Goal: Task Accomplishment & Management: Complete application form

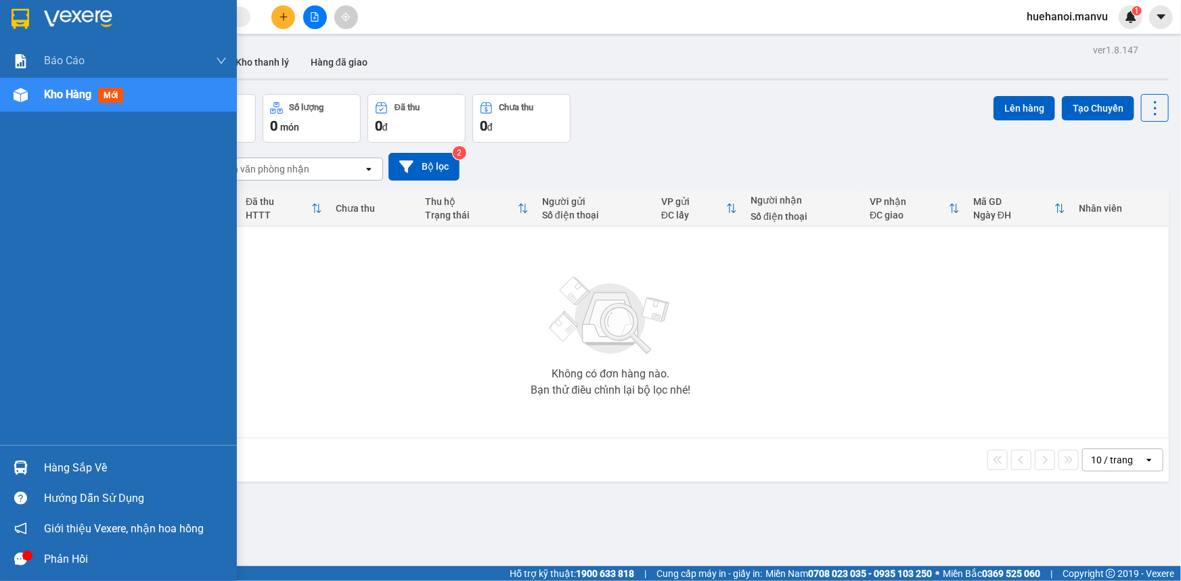
click at [71, 475] on div "Hàng sắp về" at bounding box center [135, 468] width 183 height 20
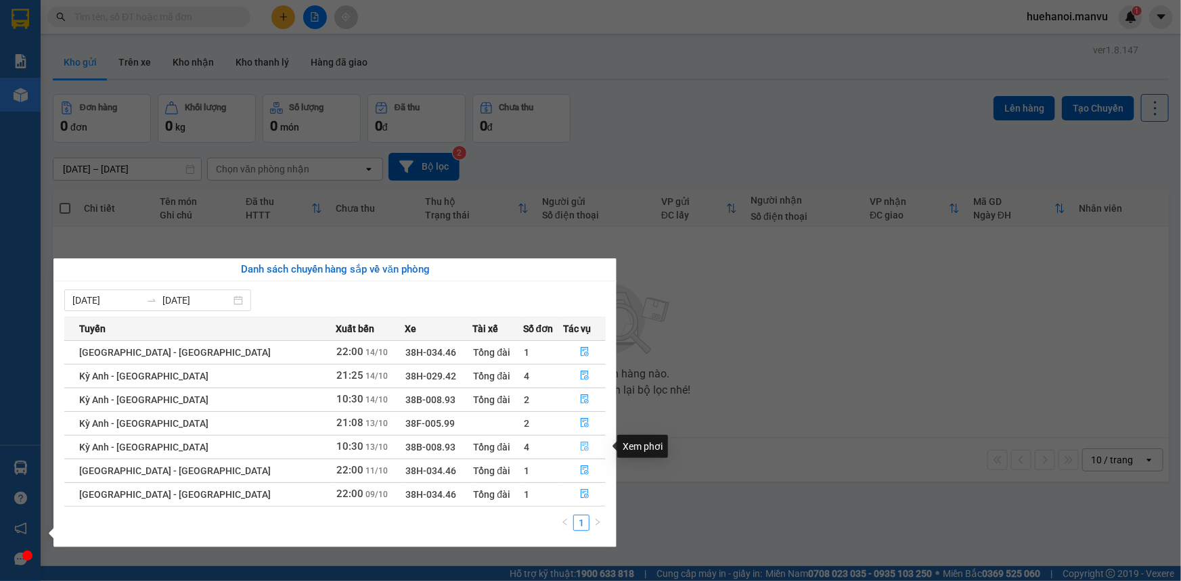
click at [580, 447] on icon "file-done" at bounding box center [584, 446] width 9 height 9
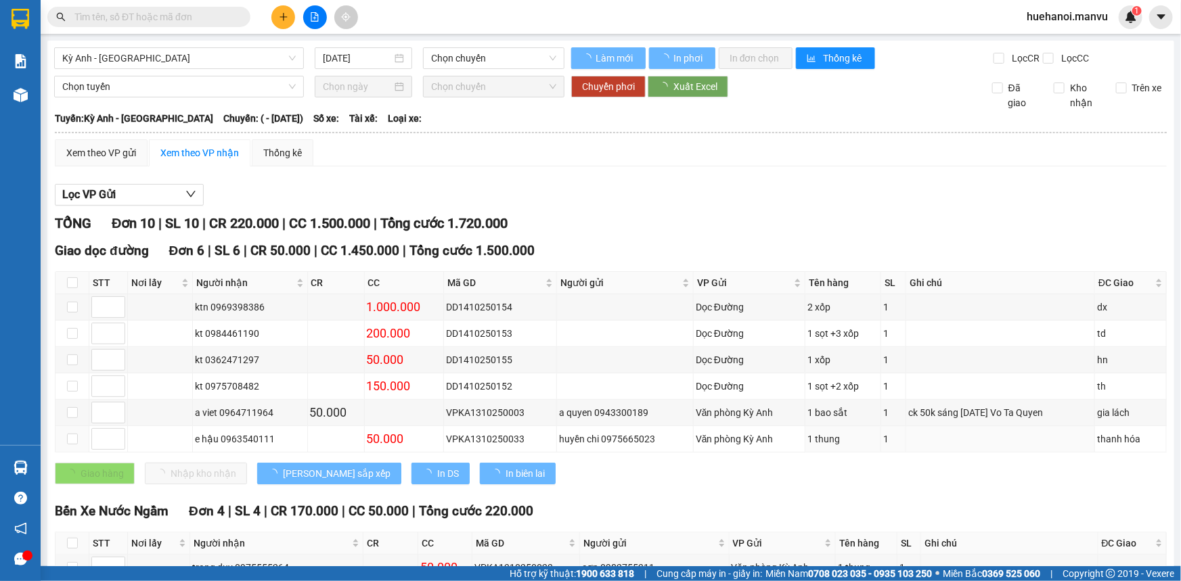
type input "[DATE]"
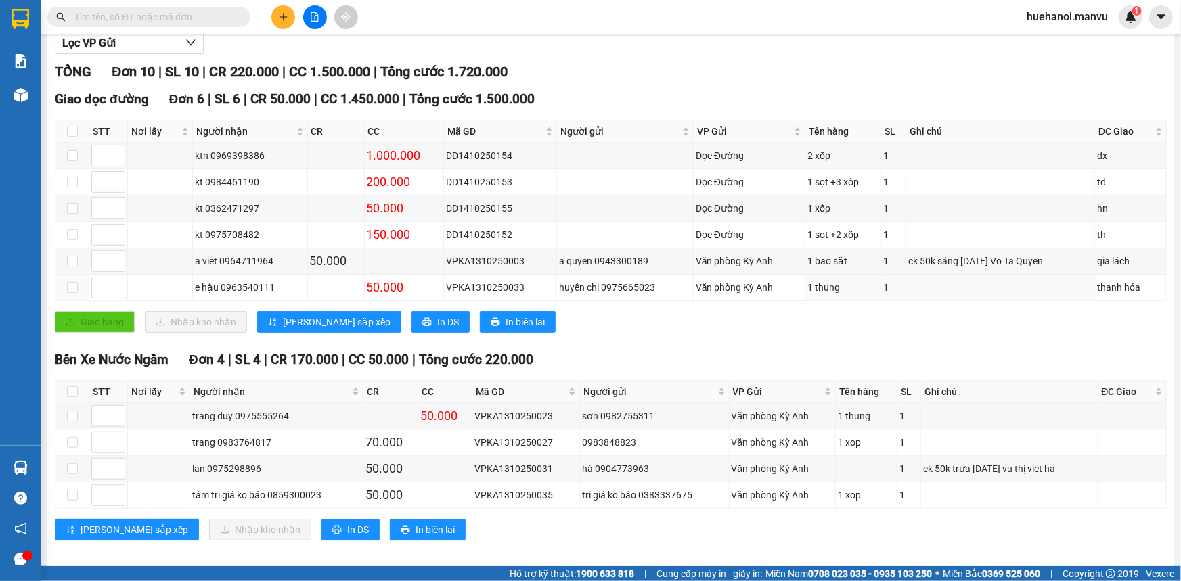
scroll to position [162, 0]
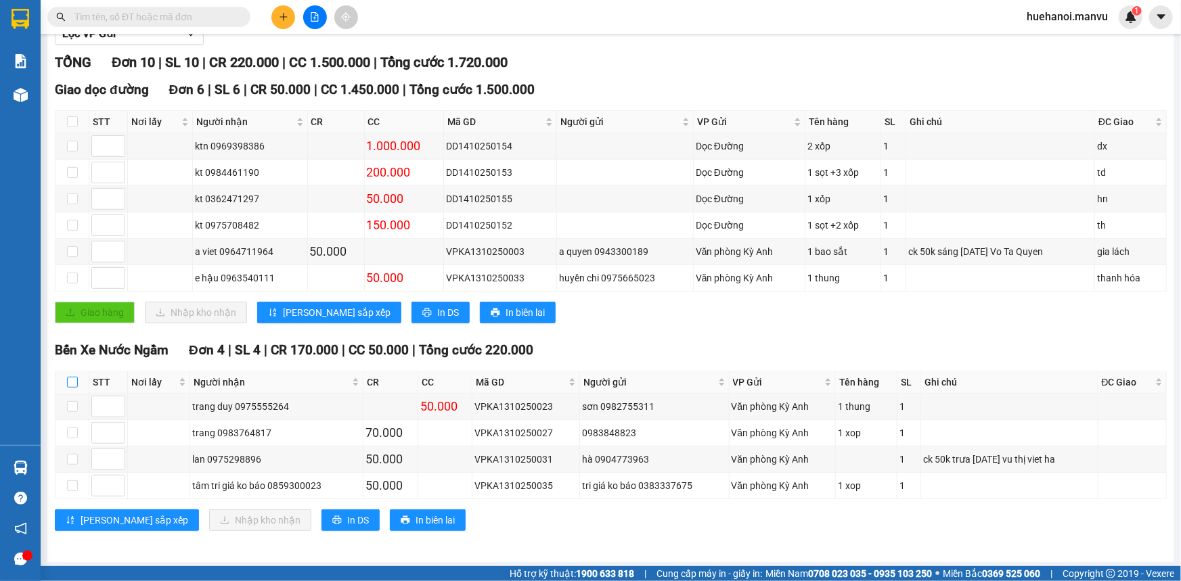
click at [69, 382] on input "checkbox" at bounding box center [72, 382] width 11 height 11
checkbox input "true"
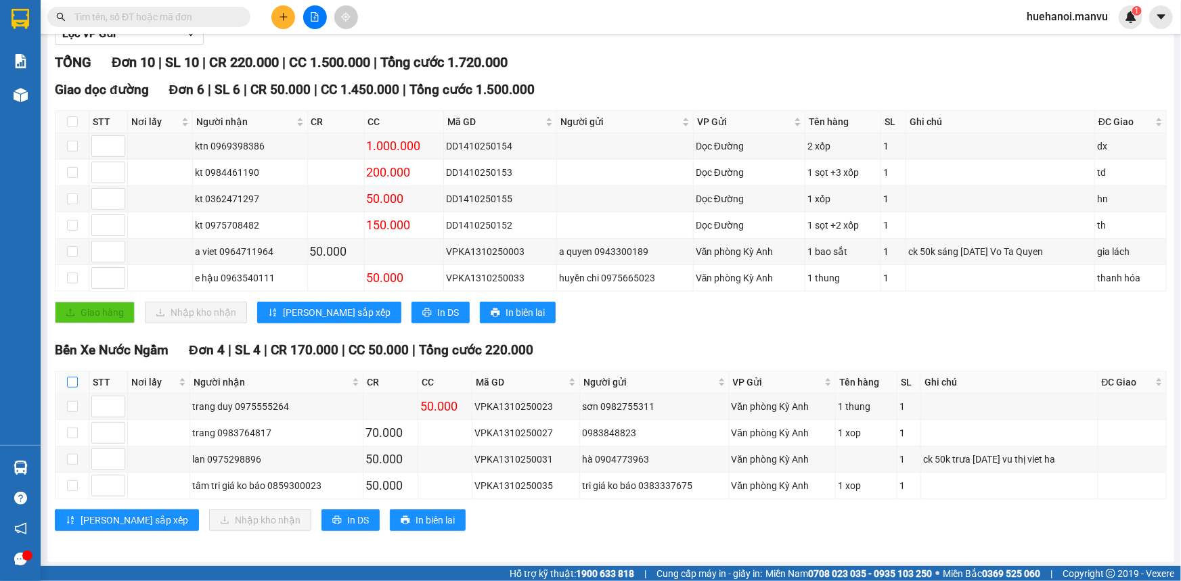
checkbox input "true"
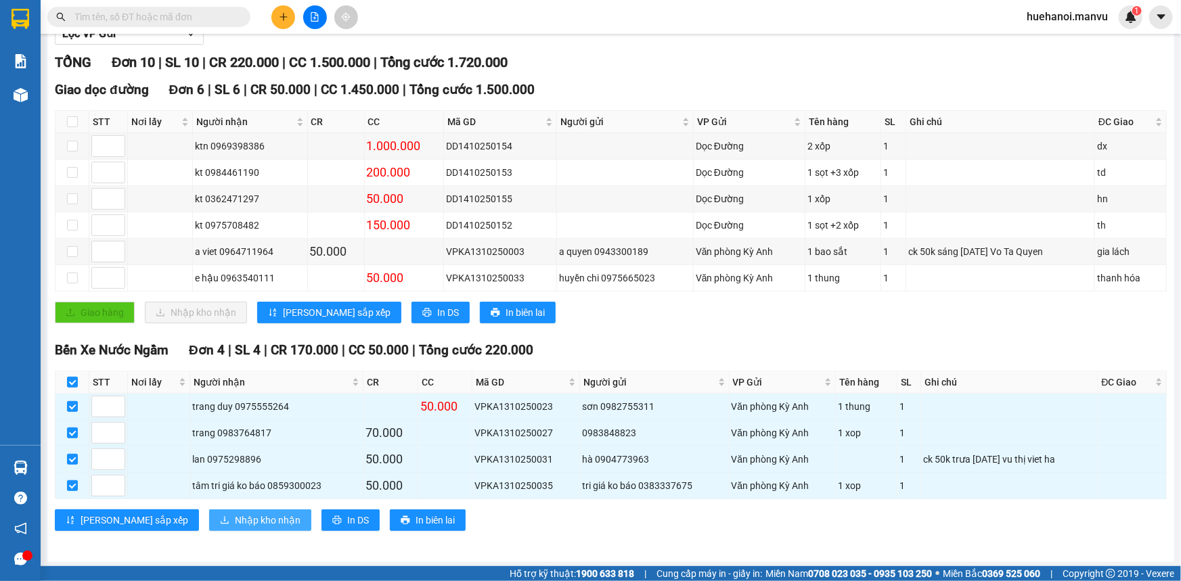
click at [235, 520] on span "Nhập kho nhận" at bounding box center [268, 520] width 66 height 15
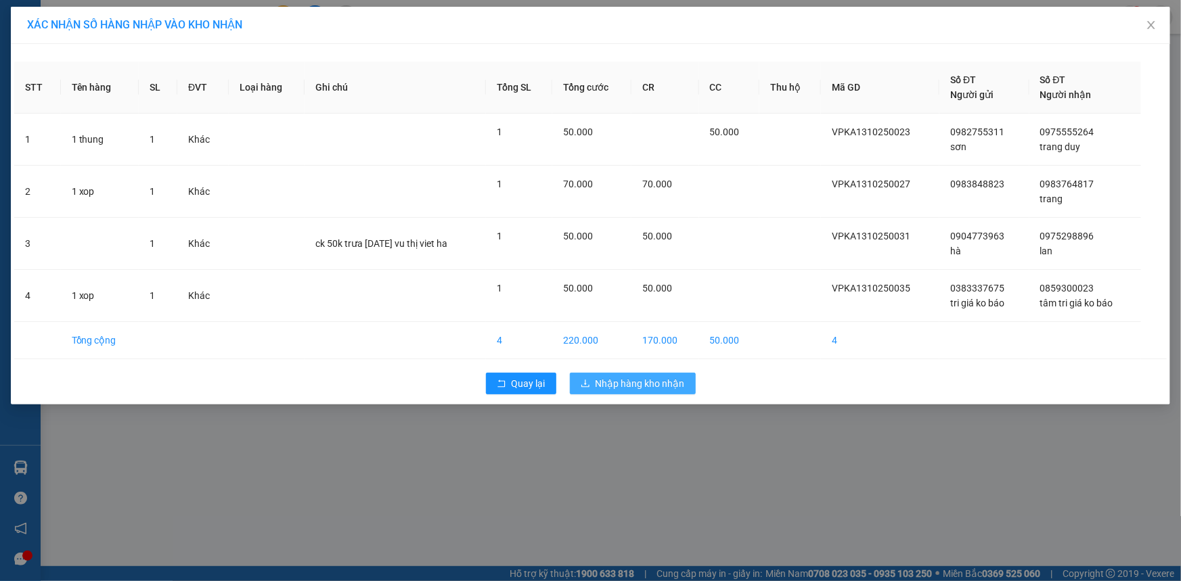
click at [623, 385] on span "Nhập hàng kho nhận" at bounding box center [640, 383] width 89 height 15
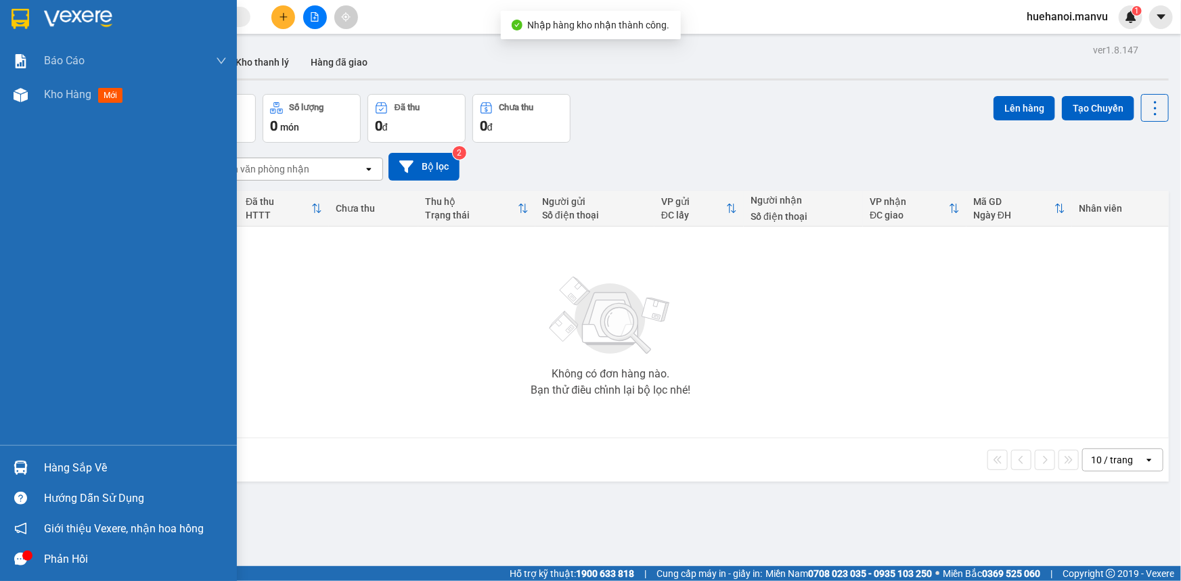
click at [53, 468] on div "Hàng sắp về" at bounding box center [135, 468] width 183 height 20
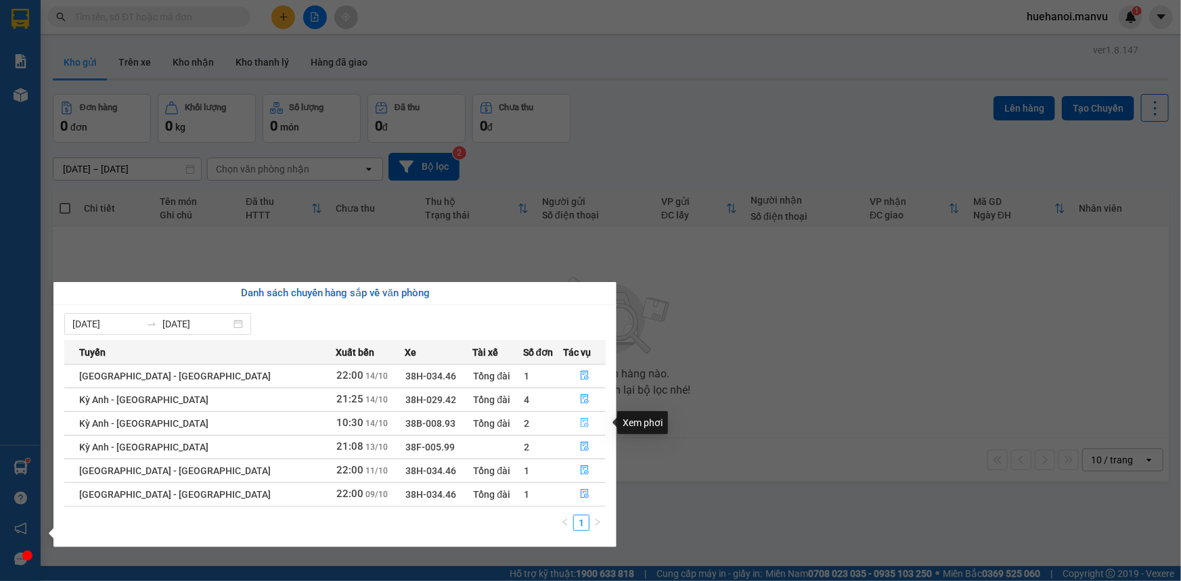
click at [580, 426] on icon "file-done" at bounding box center [584, 422] width 9 height 9
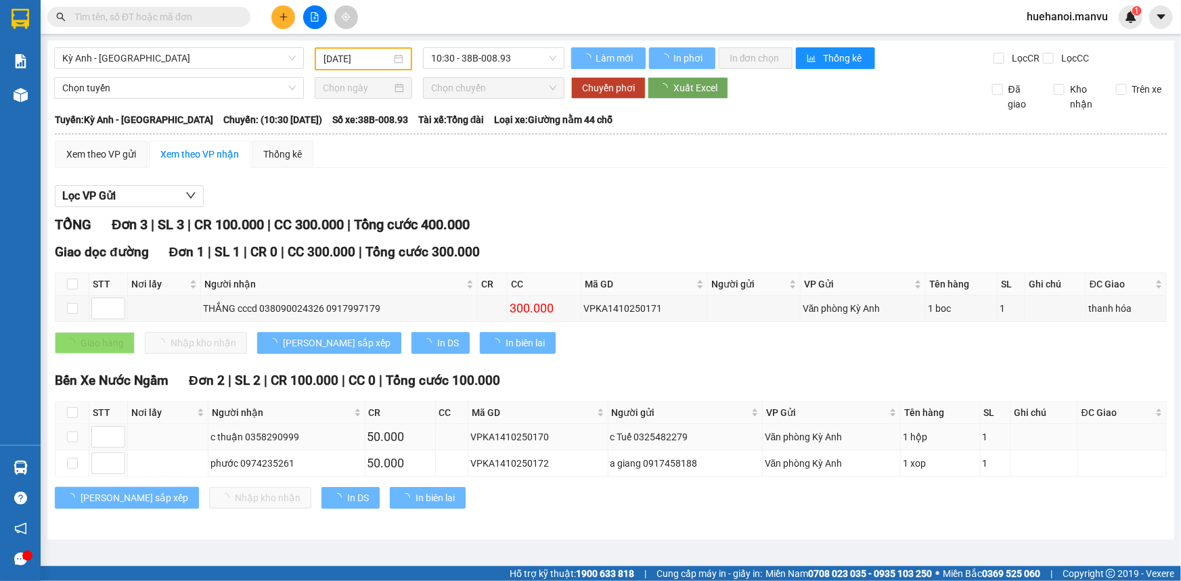
type input "[DATE]"
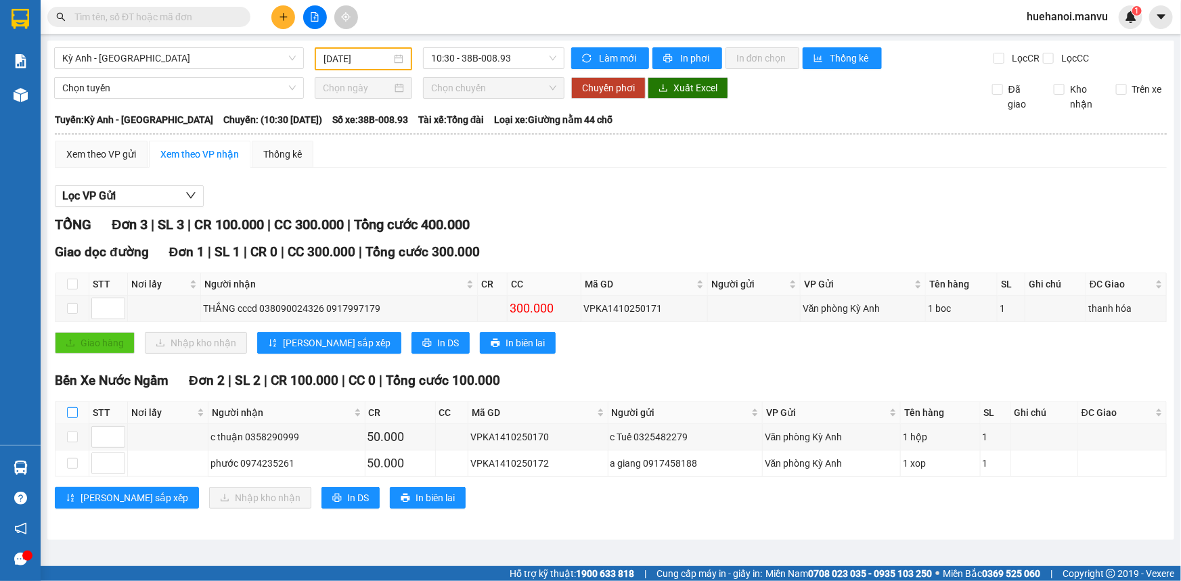
click at [73, 412] on input "checkbox" at bounding box center [72, 412] width 11 height 11
checkbox input "true"
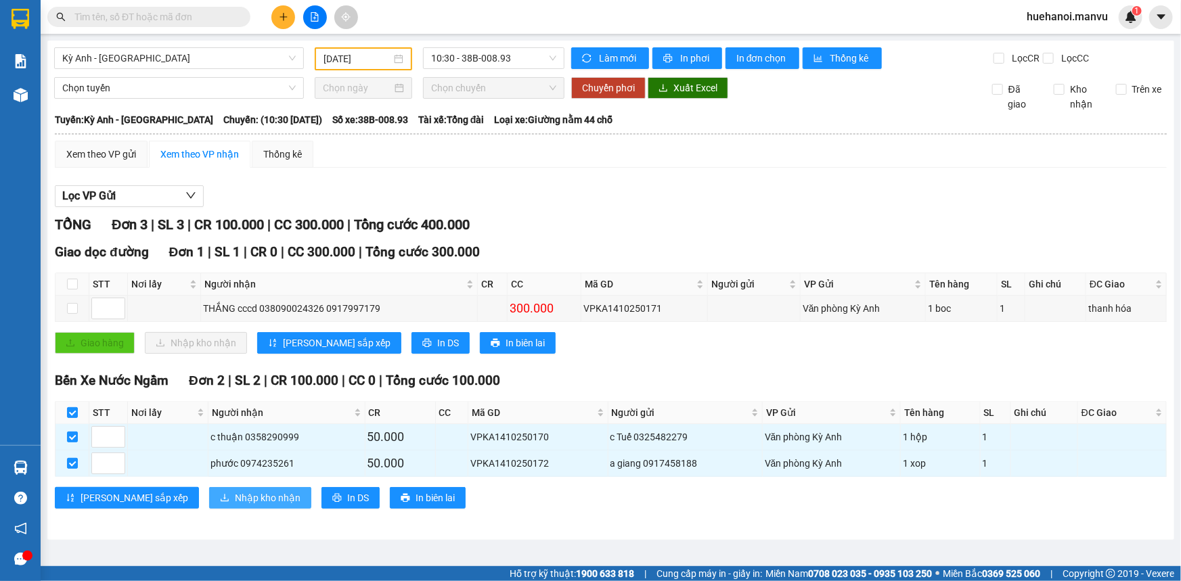
click at [235, 504] on span "Nhập kho nhận" at bounding box center [268, 498] width 66 height 15
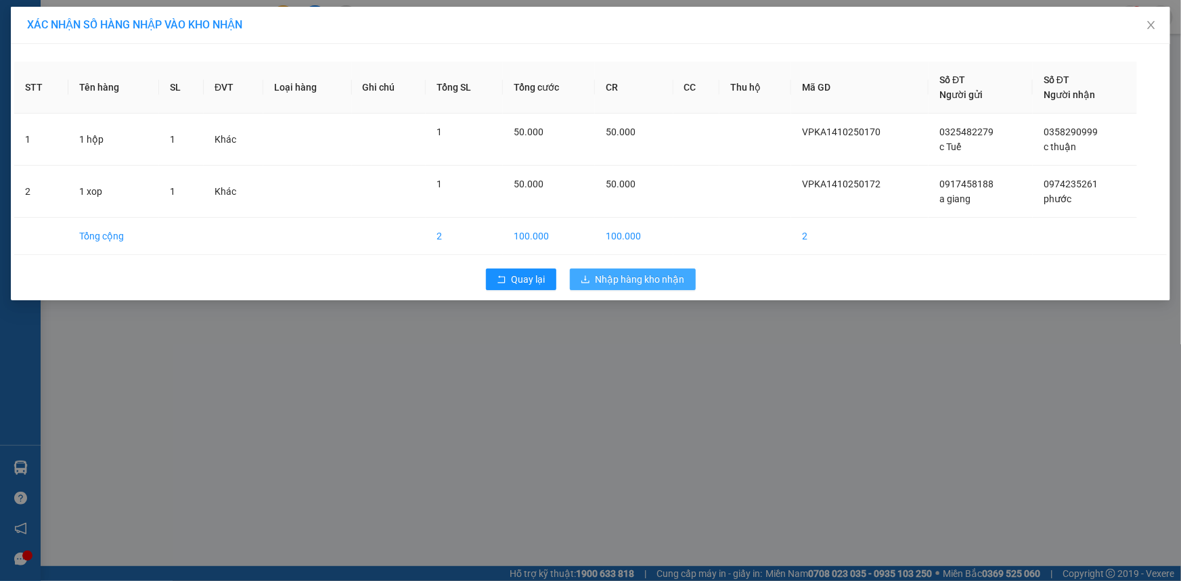
click at [652, 286] on button "Nhập hàng kho nhận" at bounding box center [633, 280] width 126 height 22
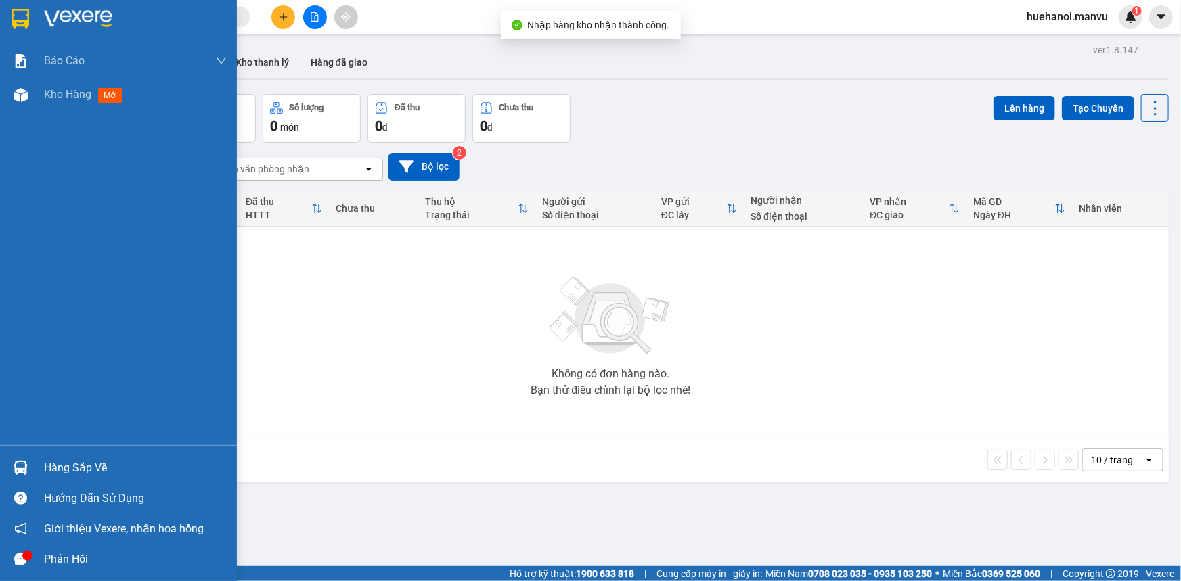
click at [68, 469] on div "Hàng sắp về" at bounding box center [135, 468] width 183 height 20
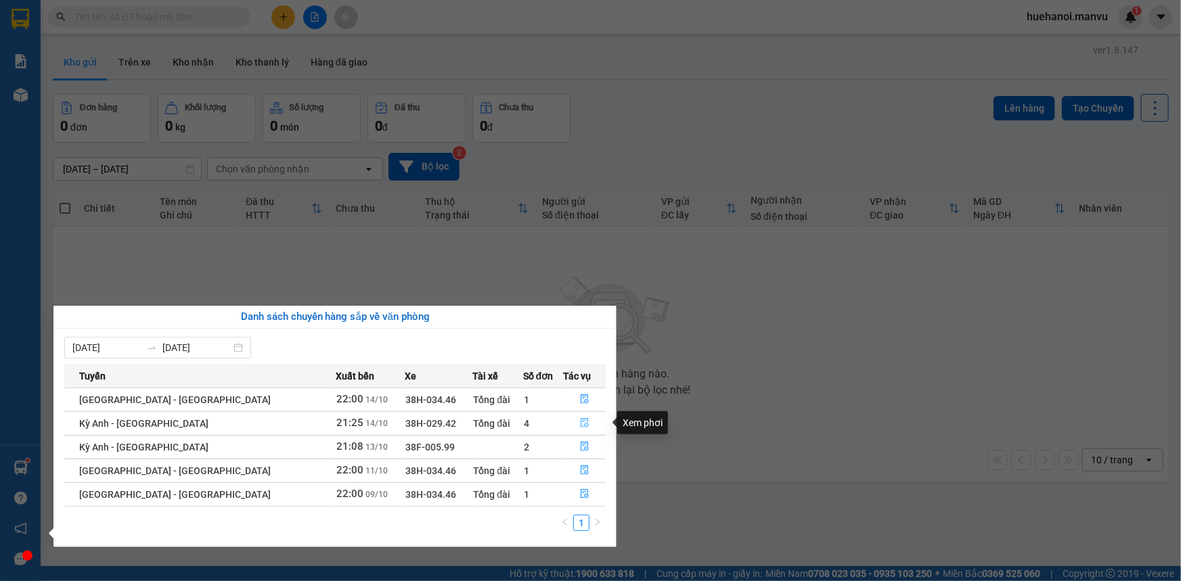
click at [580, 425] on icon "file-done" at bounding box center [584, 422] width 9 height 9
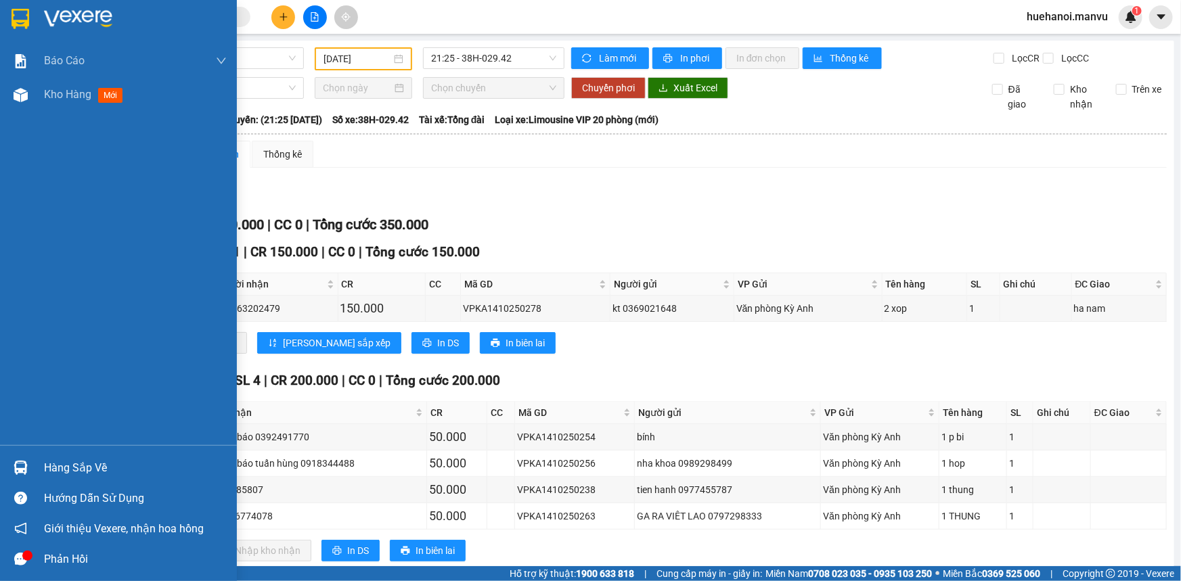
click at [62, 468] on div "Hàng sắp về" at bounding box center [135, 468] width 183 height 20
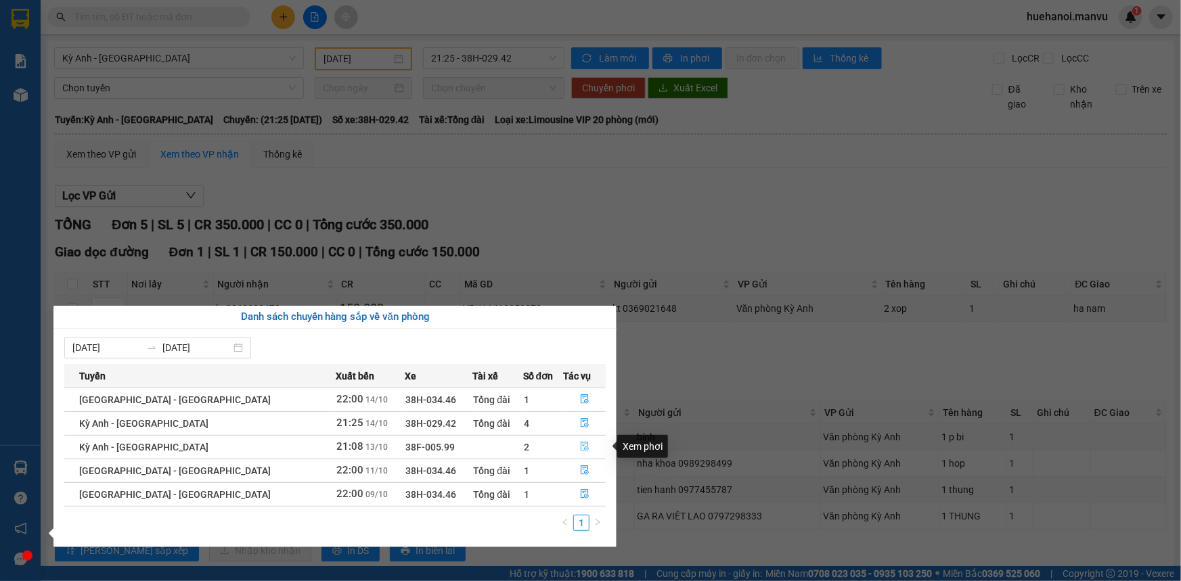
click at [569, 447] on button "button" at bounding box center [584, 448] width 41 height 22
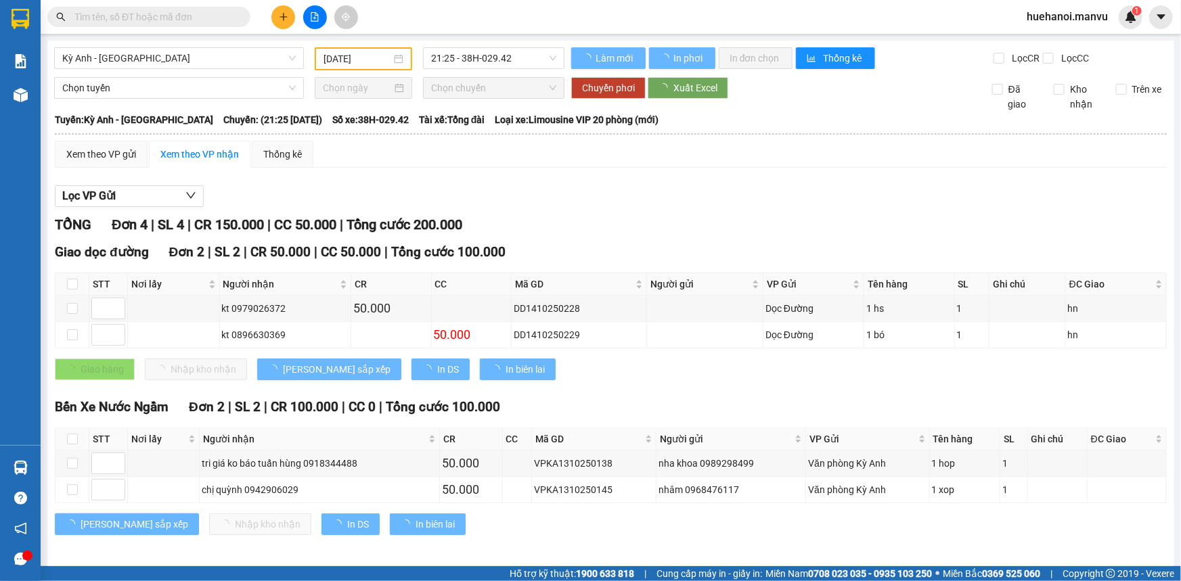
type input "[DATE]"
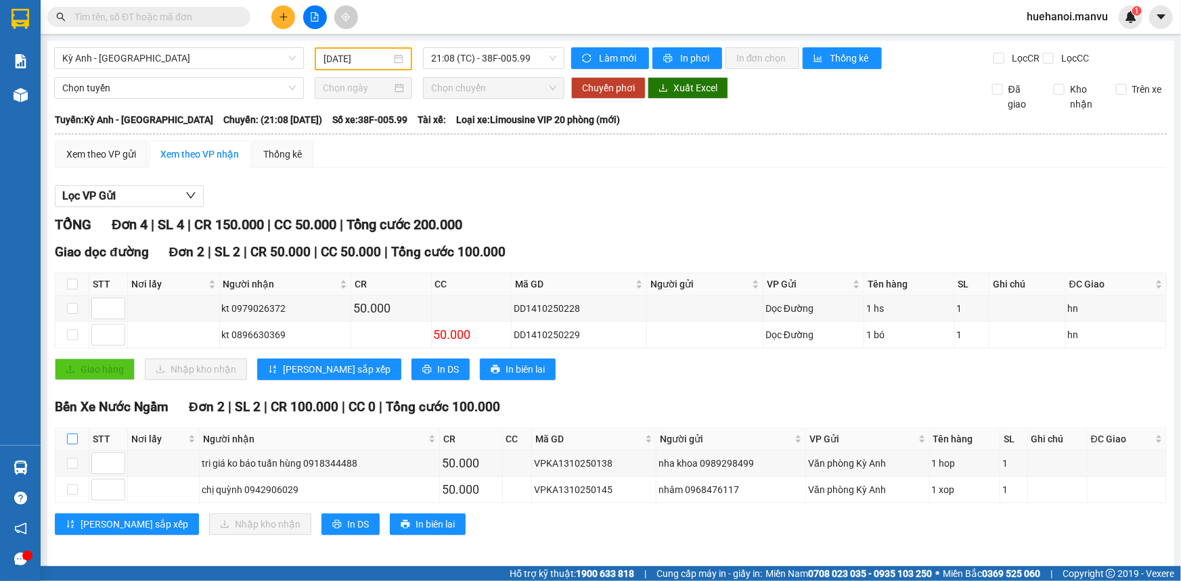
click at [74, 439] on input "checkbox" at bounding box center [72, 439] width 11 height 11
checkbox input "true"
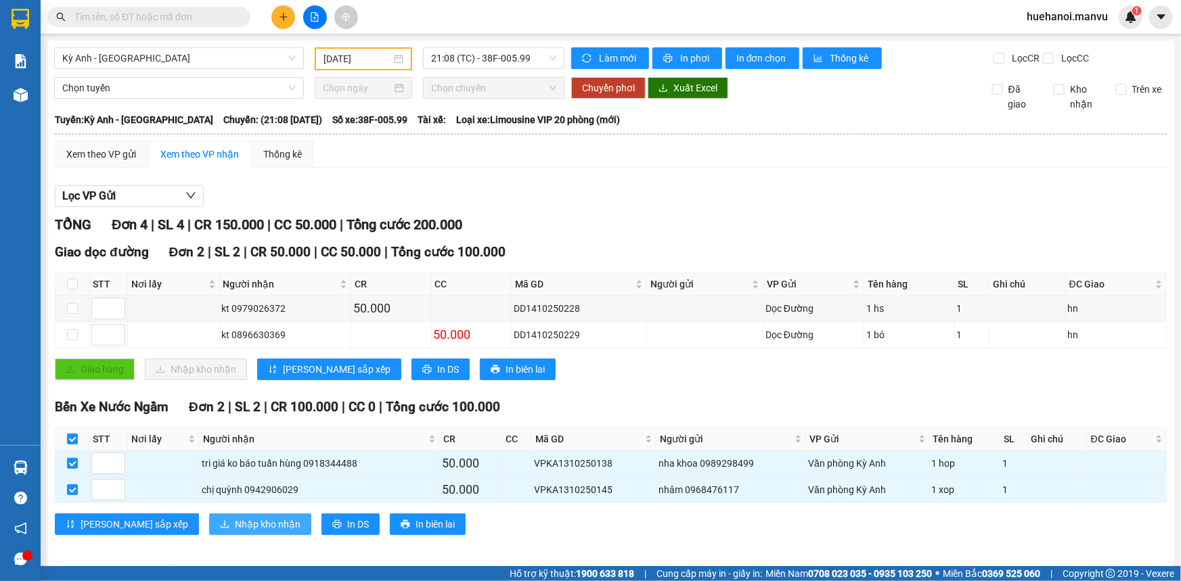
click at [235, 523] on span "Nhập kho nhận" at bounding box center [268, 524] width 66 height 15
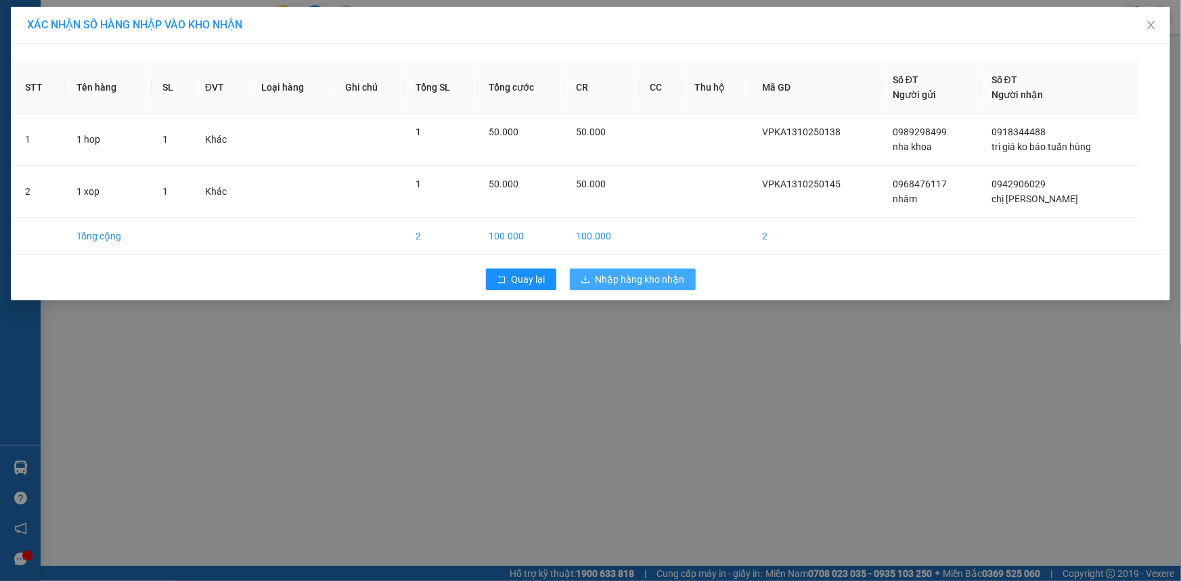
click at [615, 279] on span "Nhập hàng kho nhận" at bounding box center [640, 279] width 89 height 15
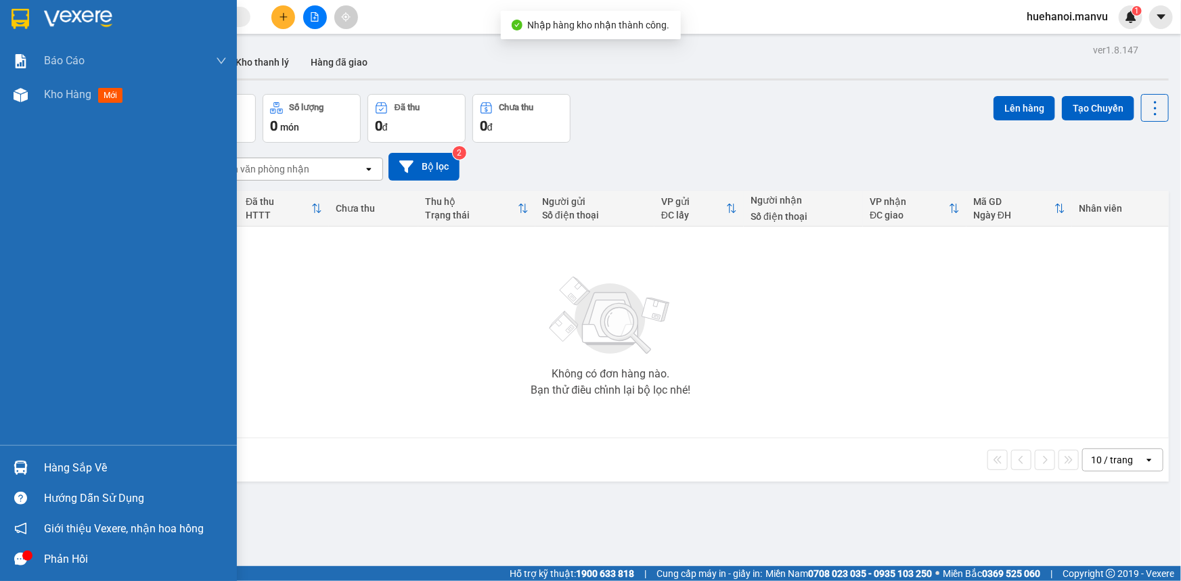
click at [51, 472] on div "Hàng sắp về" at bounding box center [135, 468] width 183 height 20
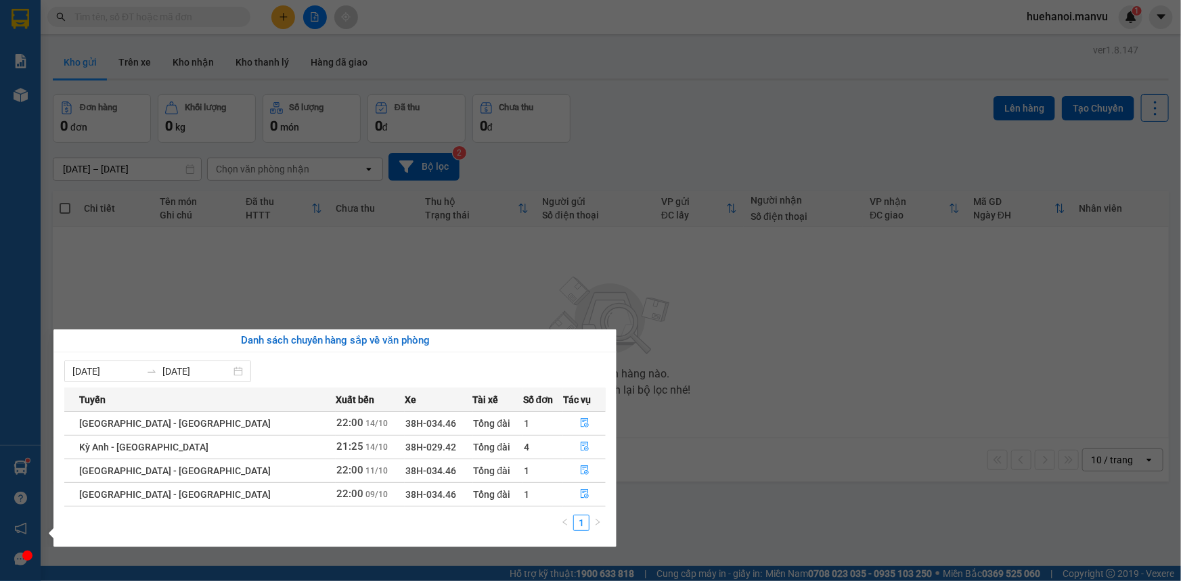
click at [15, 222] on div "Báo cáo 1. Chi tiết đơn hàng toàn nhà xe 2. Báo cáo doanh thu các văn phòng ( k…" at bounding box center [20, 290] width 41 height 581
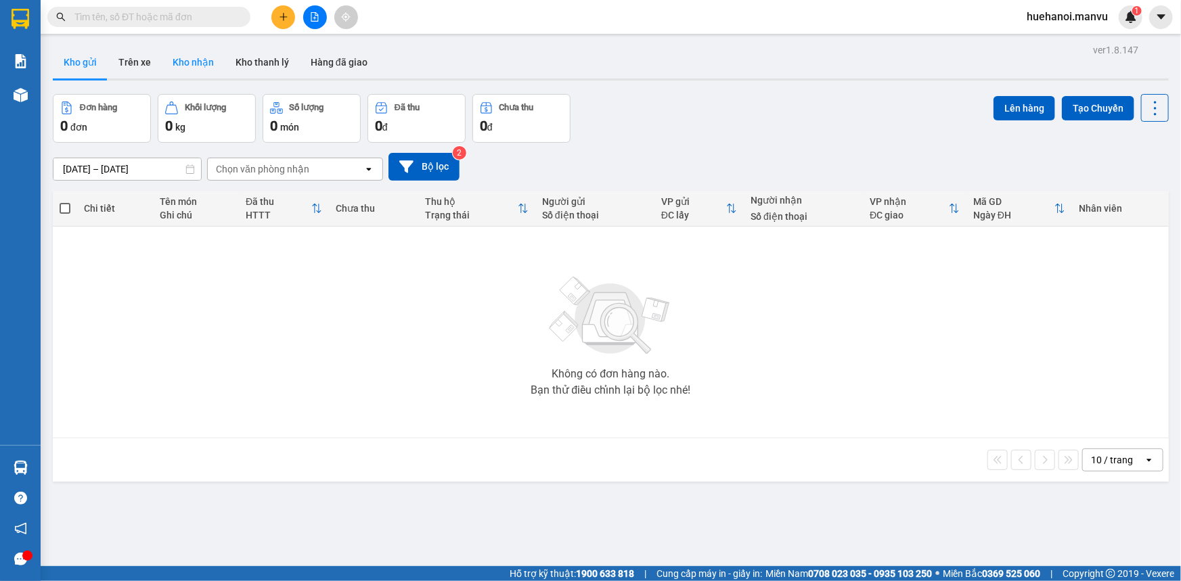
click at [182, 66] on button "Kho nhận" at bounding box center [193, 62] width 63 height 32
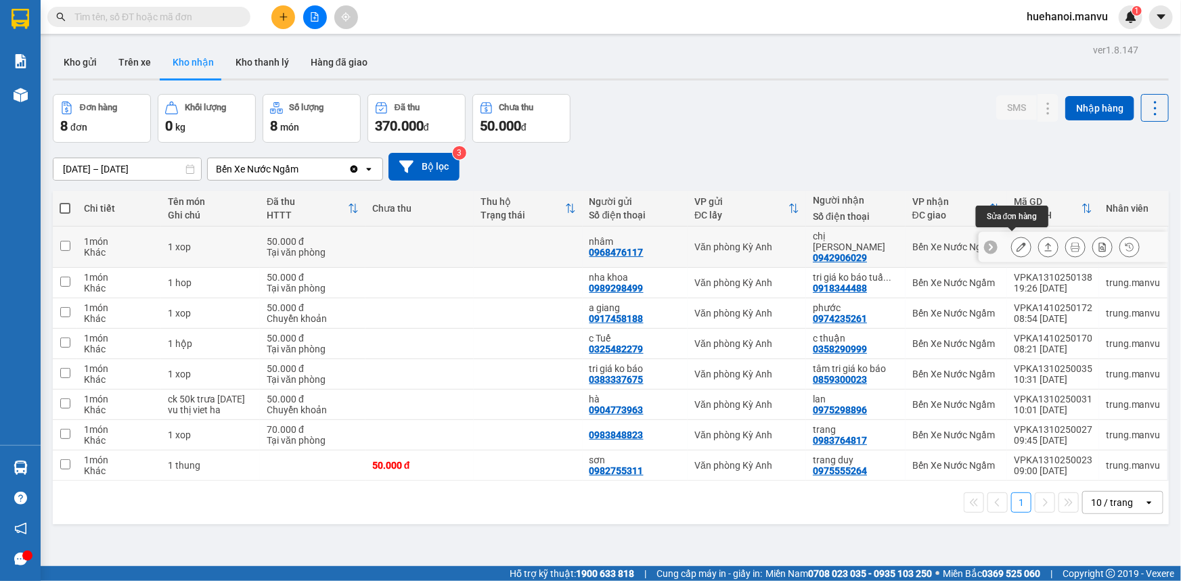
click at [1015, 236] on button at bounding box center [1021, 248] width 19 height 24
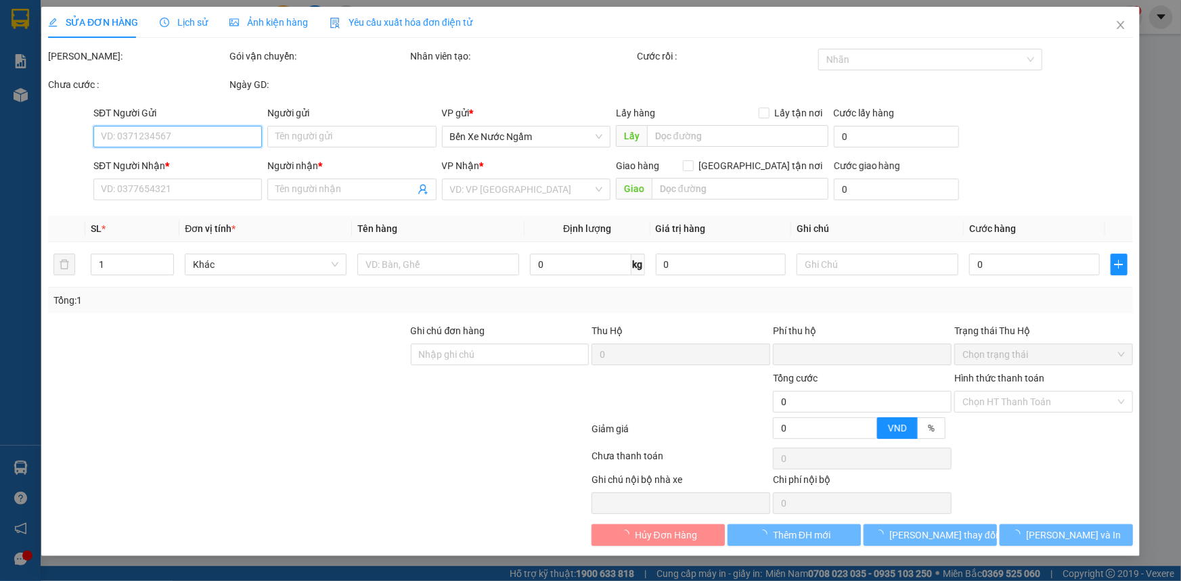
type input "0968476117"
type input "nhâm"
type input "0942906029"
type input "chị [PERSON_NAME]"
type input "0"
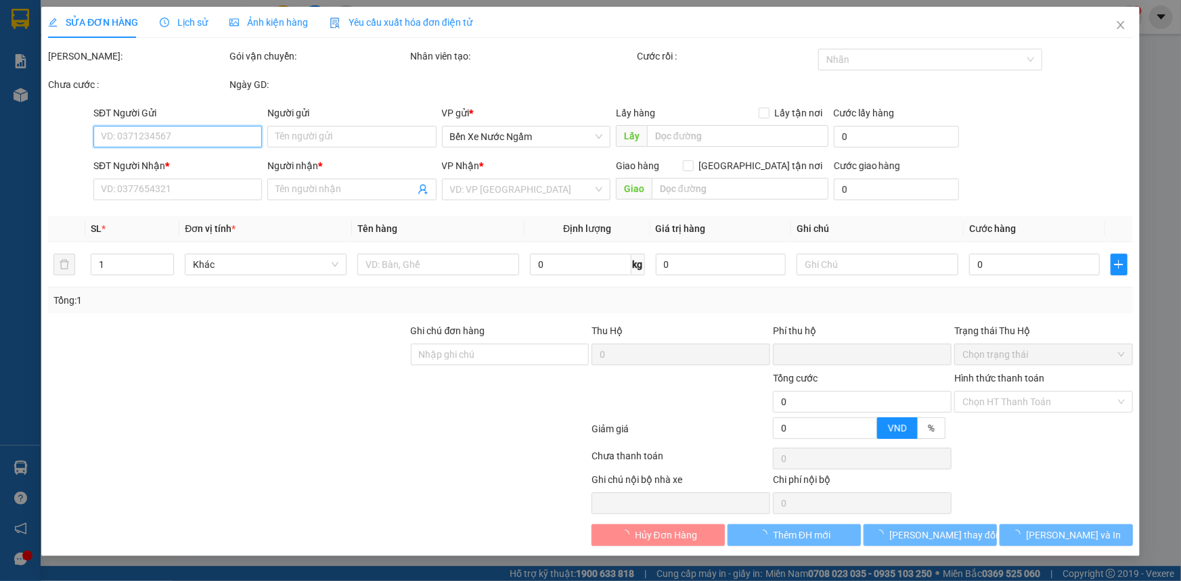
type input "50.000"
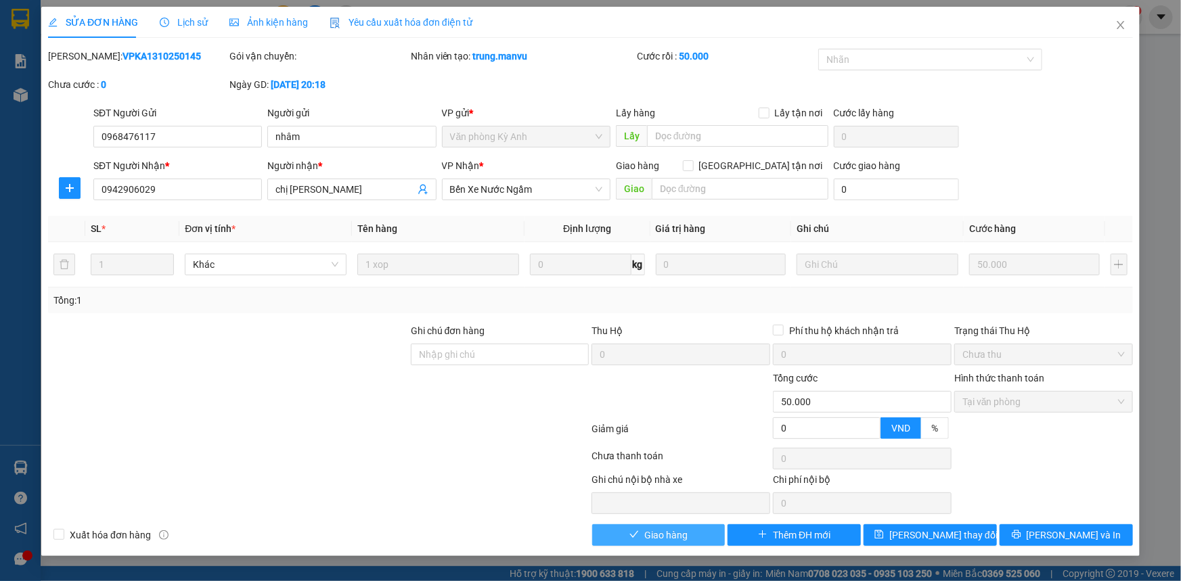
click at [665, 540] on span "Giao hàng" at bounding box center [665, 535] width 43 height 15
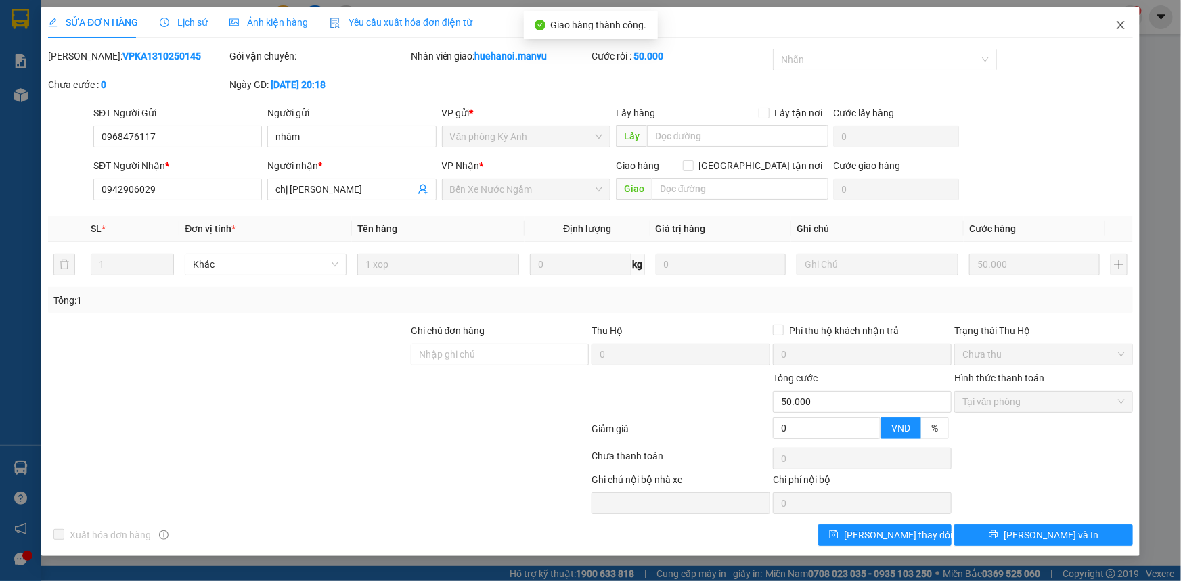
click at [1118, 24] on icon "close" at bounding box center [1121, 25] width 11 height 11
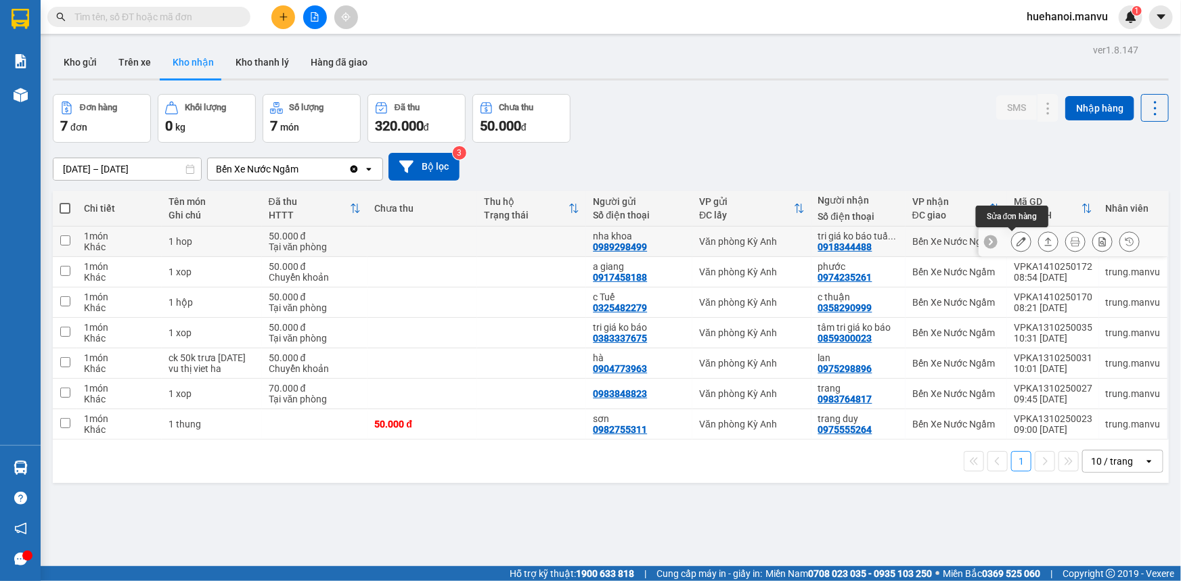
click at [1018, 240] on button at bounding box center [1021, 242] width 19 height 24
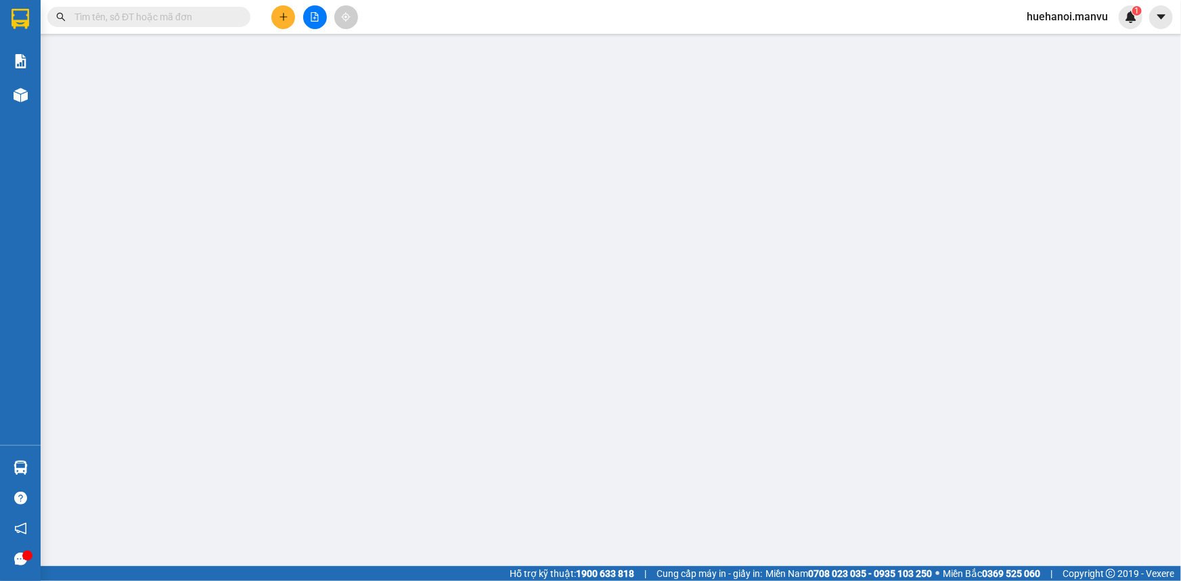
type input "0989298499"
type input "nha khoa"
type input "0918344488"
type input "tri giá ko báo tuấn hùng"
type input "0"
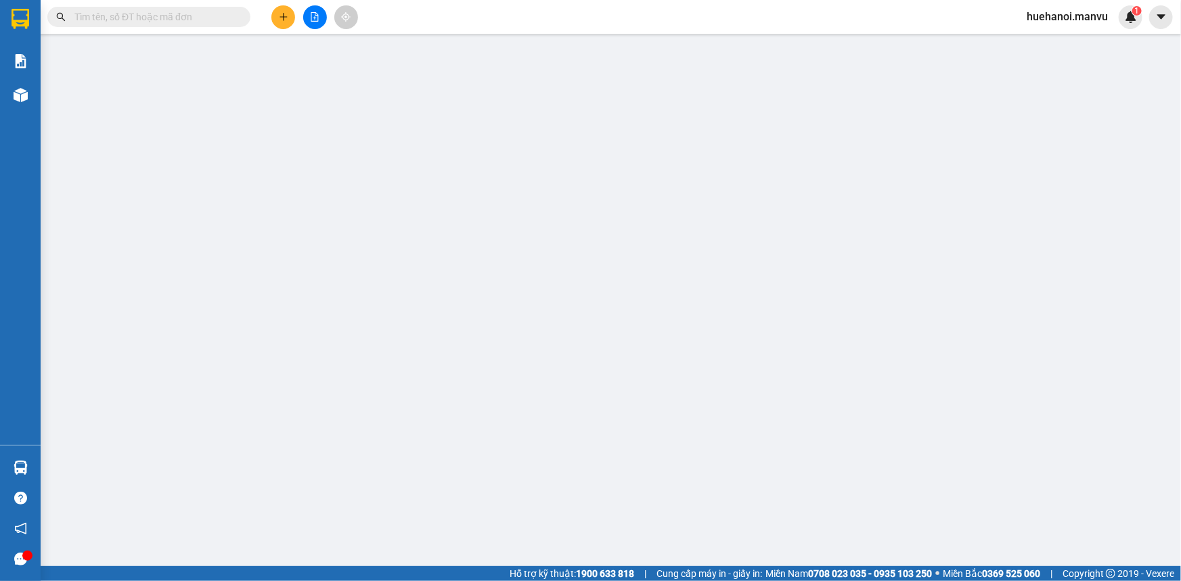
type input "50.000"
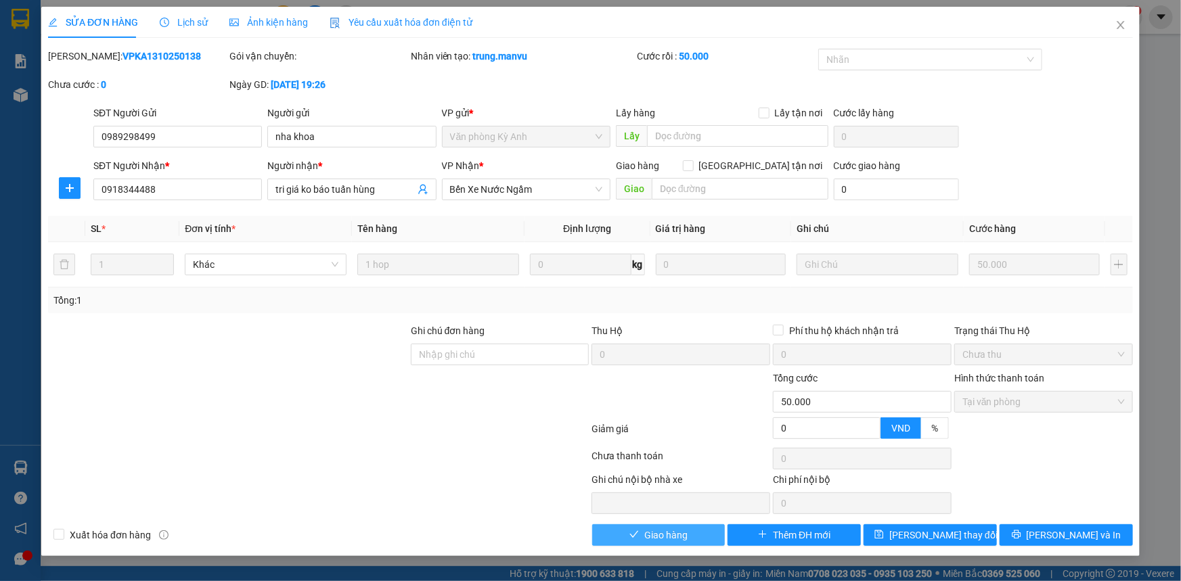
click at [688, 539] on button "Giao hàng" at bounding box center [658, 536] width 133 height 22
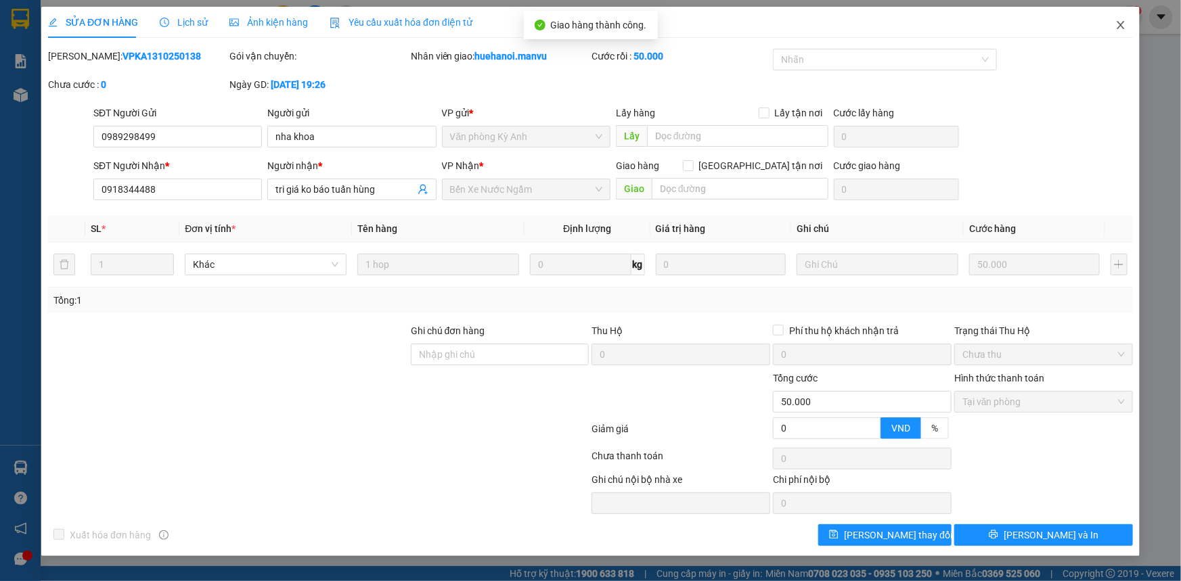
click at [1118, 30] on icon "close" at bounding box center [1121, 25] width 11 height 11
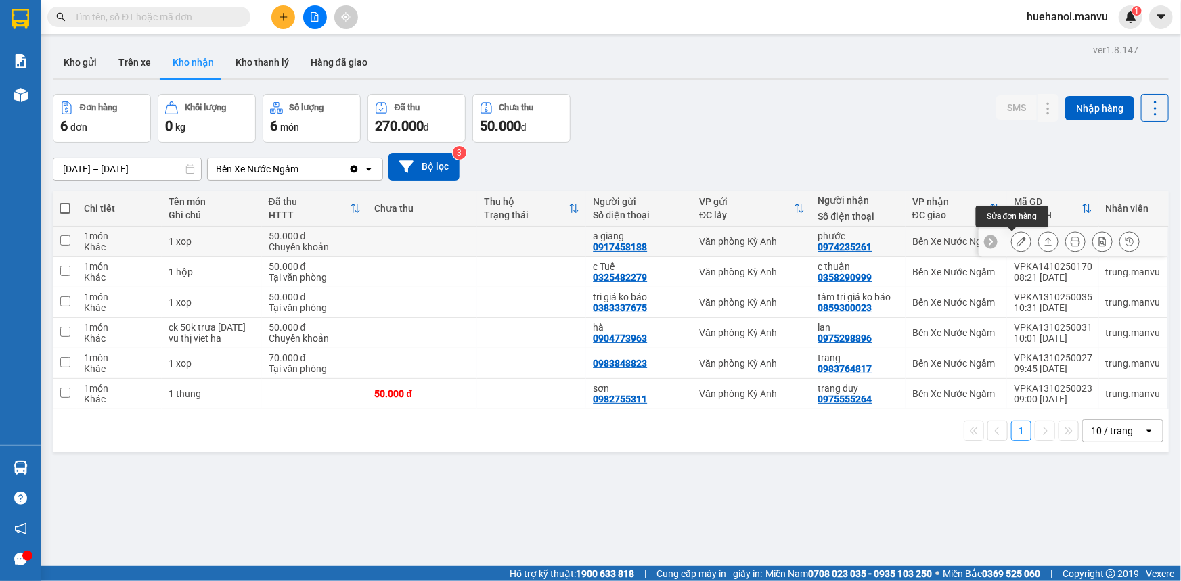
click at [1017, 245] on icon at bounding box center [1021, 241] width 9 height 9
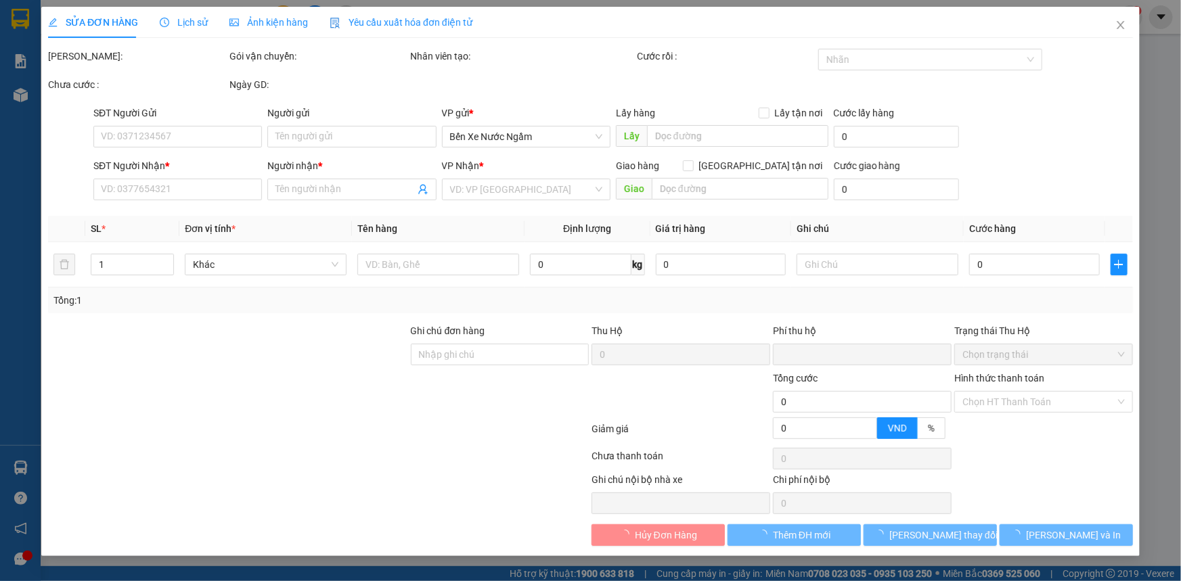
type input "0917458188"
type input "a giang"
type input "0974235261"
type input "phước"
type input "0"
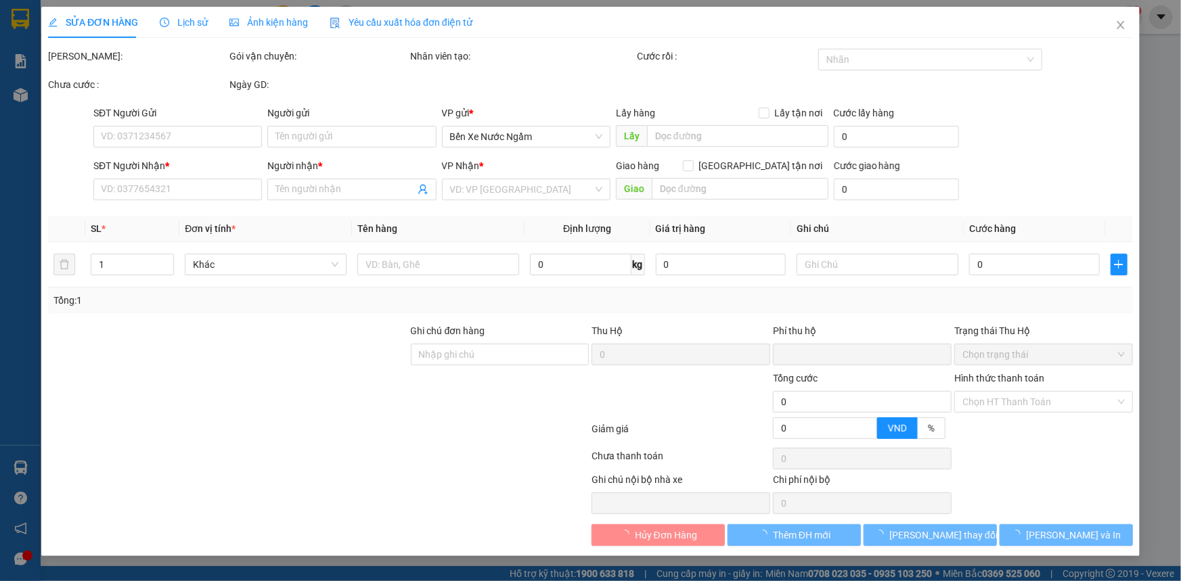
type input "50.000"
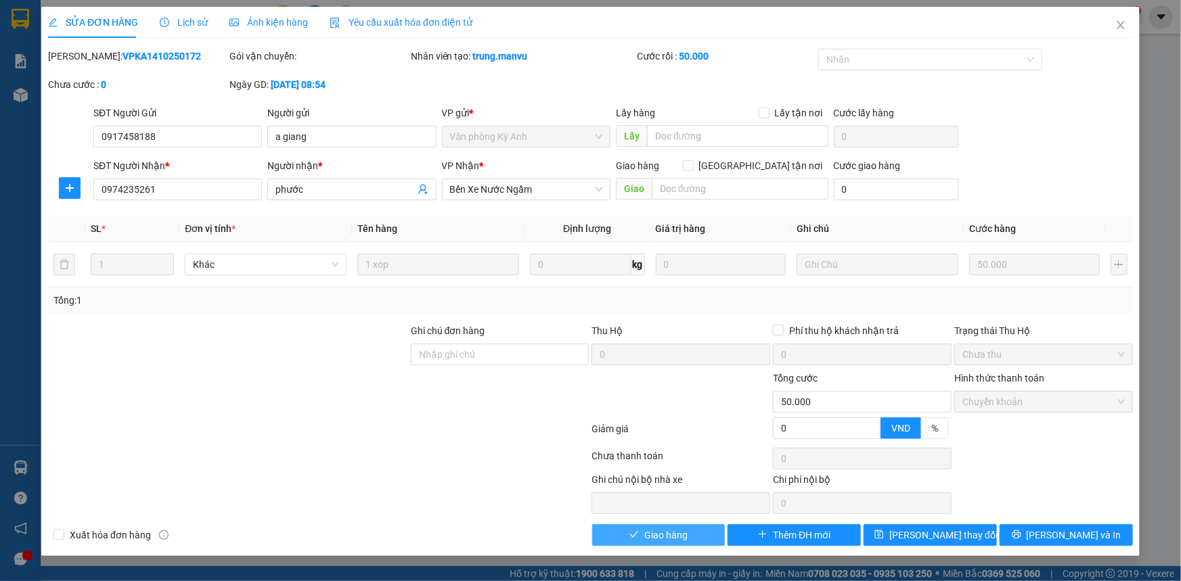
click at [676, 541] on span "Giao hàng" at bounding box center [665, 535] width 43 height 15
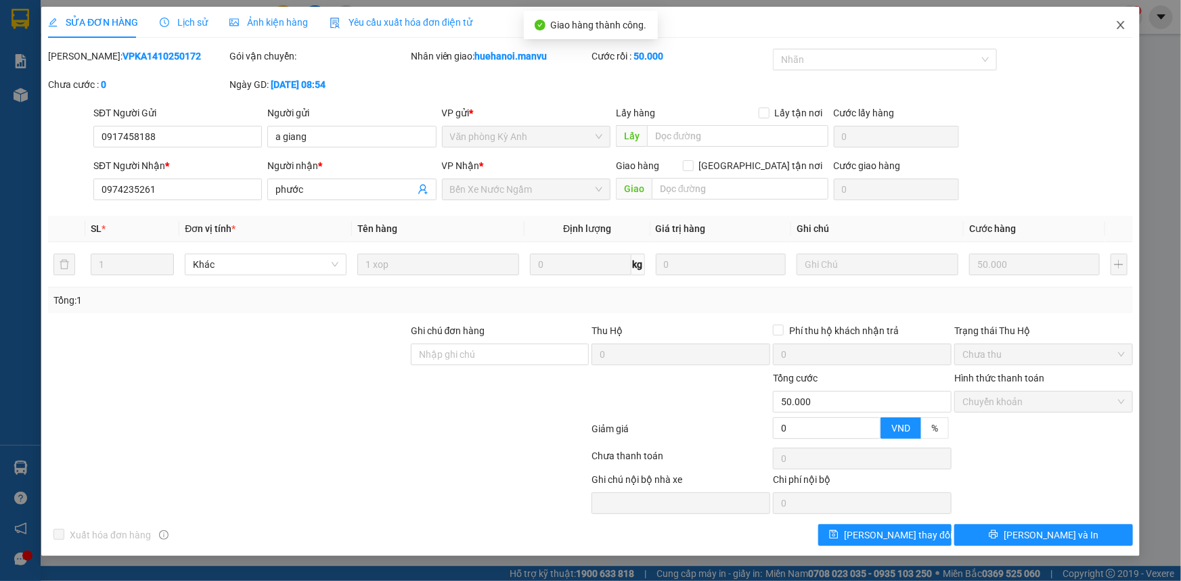
click at [1120, 26] on icon "close" at bounding box center [1120, 25] width 7 height 8
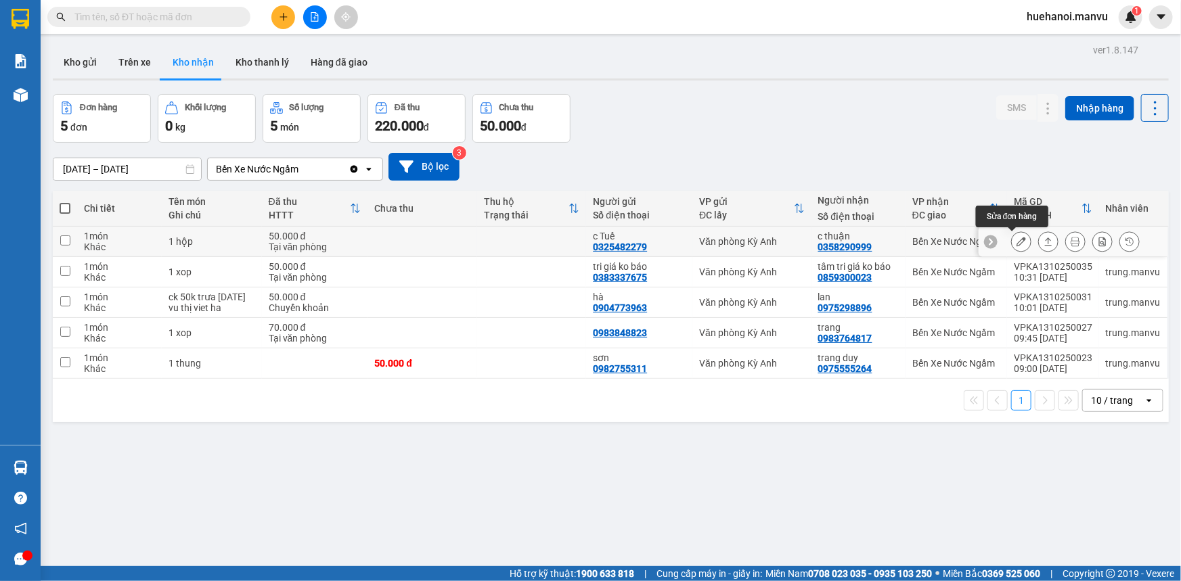
click at [1017, 243] on icon at bounding box center [1021, 241] width 9 height 9
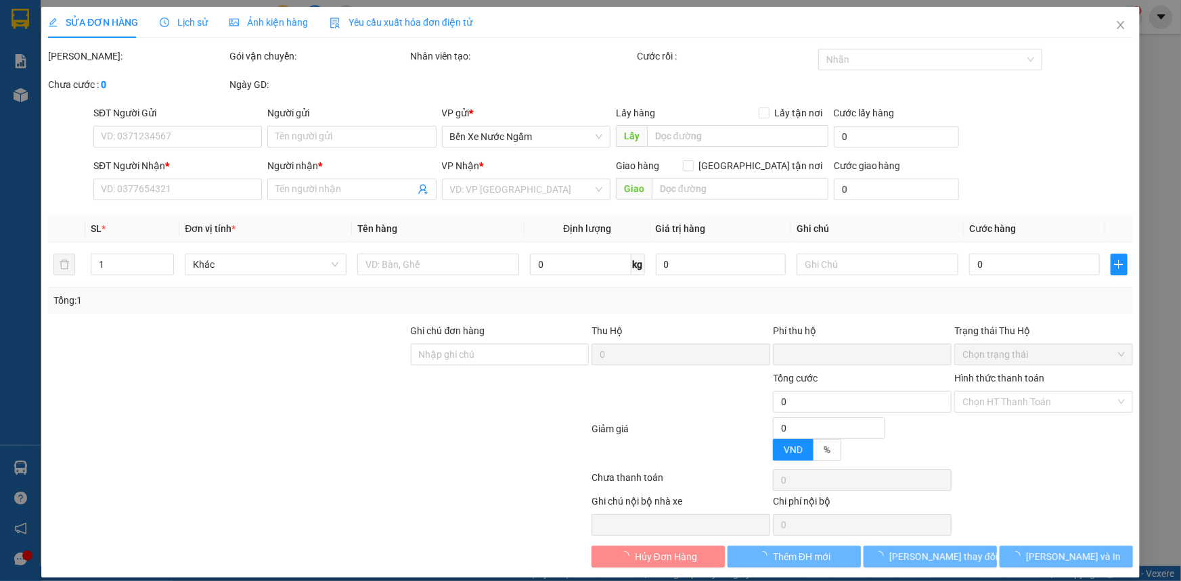
type input "0325482279"
type input "c Tuế"
type input "0358290999"
type input "c thuận"
type input "0"
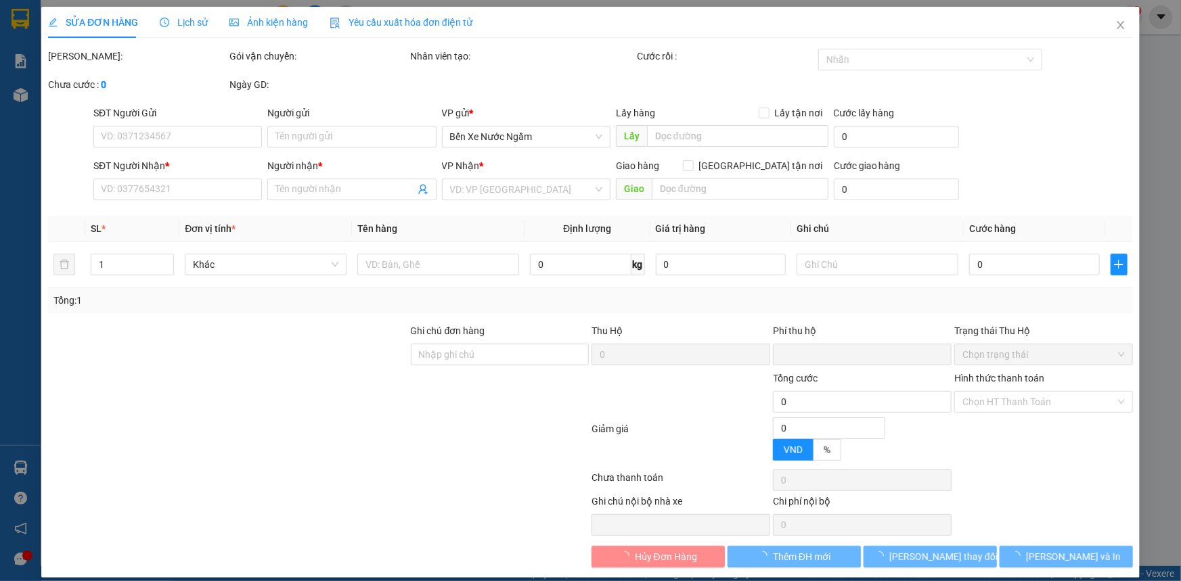
type input "50.000"
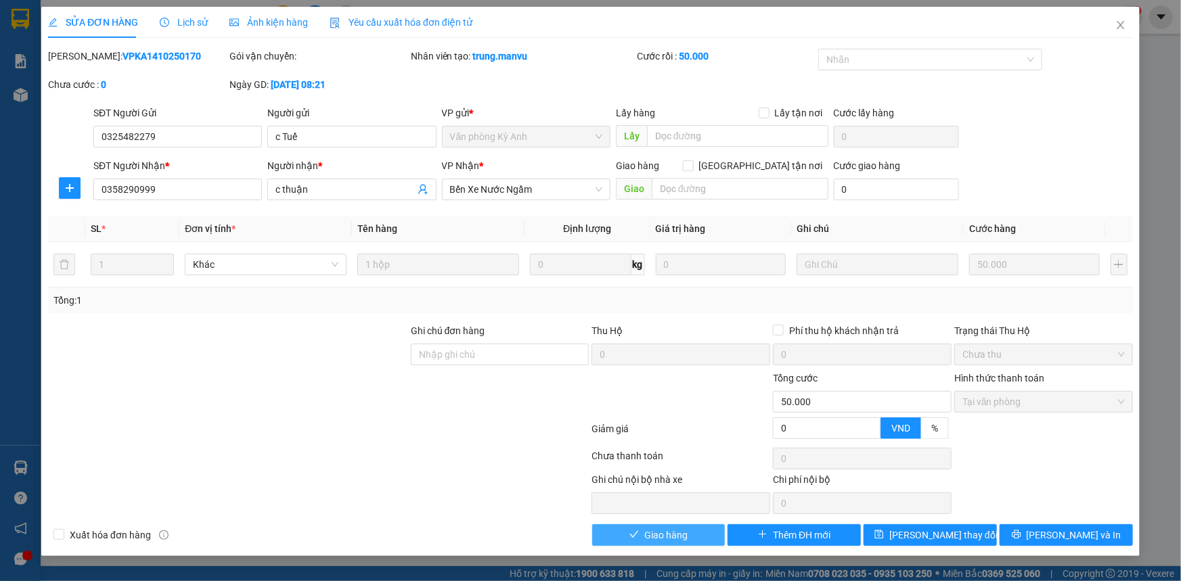
click at [691, 537] on button "Giao hàng" at bounding box center [658, 536] width 133 height 22
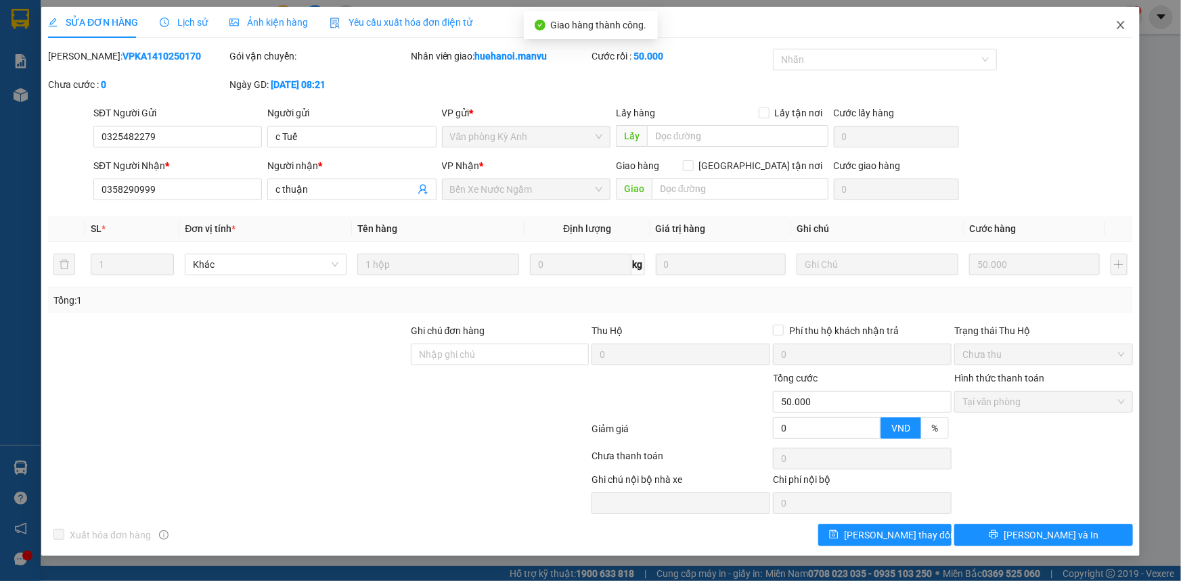
click at [1125, 17] on span "Close" at bounding box center [1121, 26] width 38 height 38
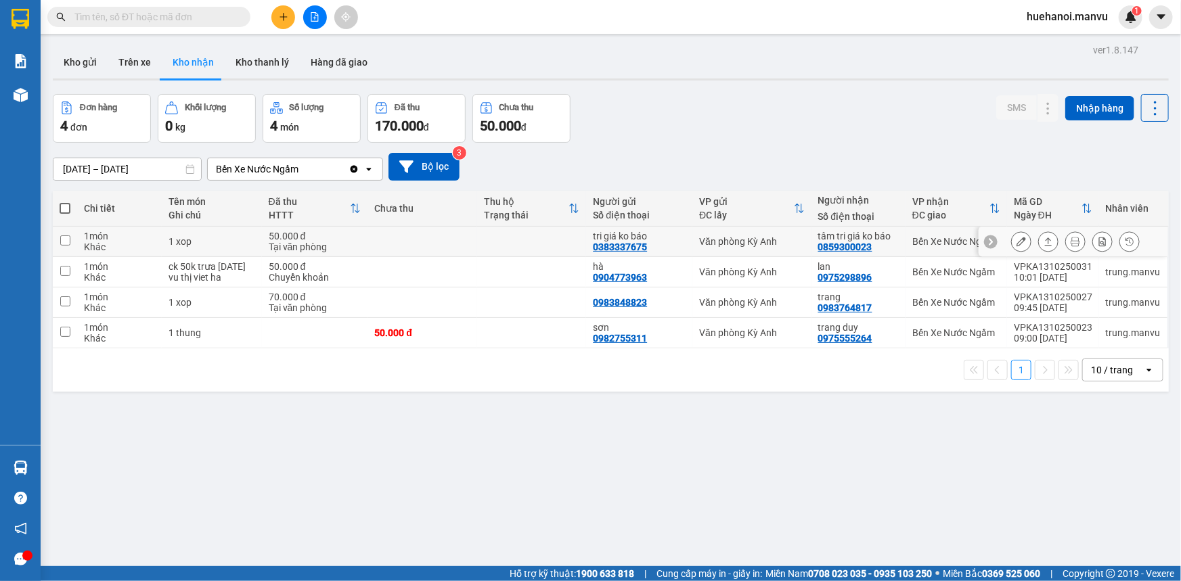
click at [1017, 242] on icon at bounding box center [1021, 241] width 9 height 9
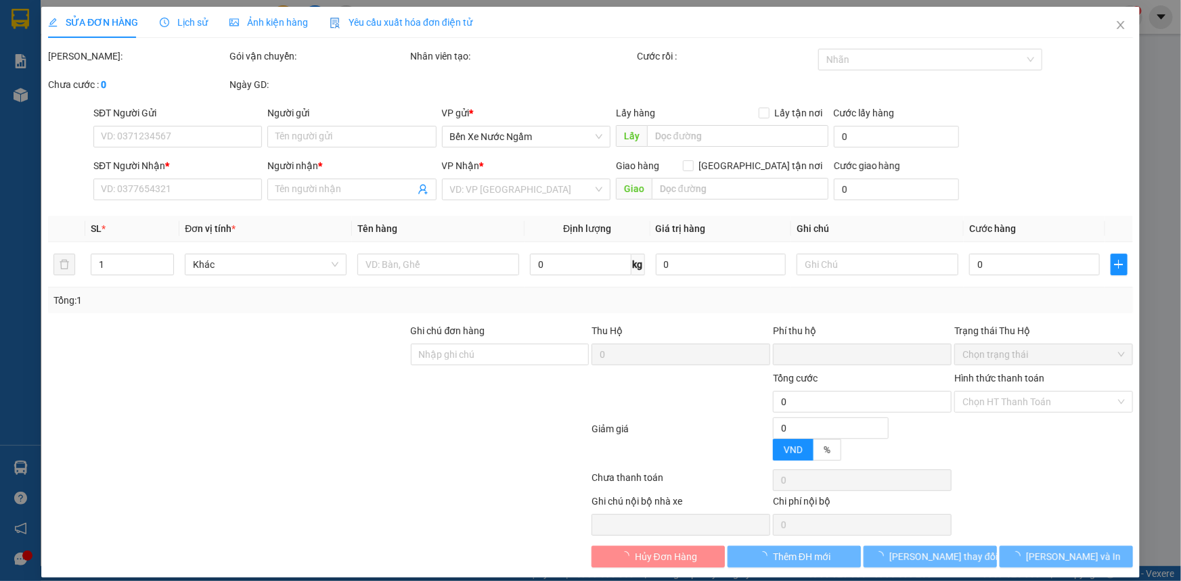
type input "0383337675"
type input "tri giá ko báo"
type input "0859300023"
type input "tâm tri giá ko báo"
type input "0"
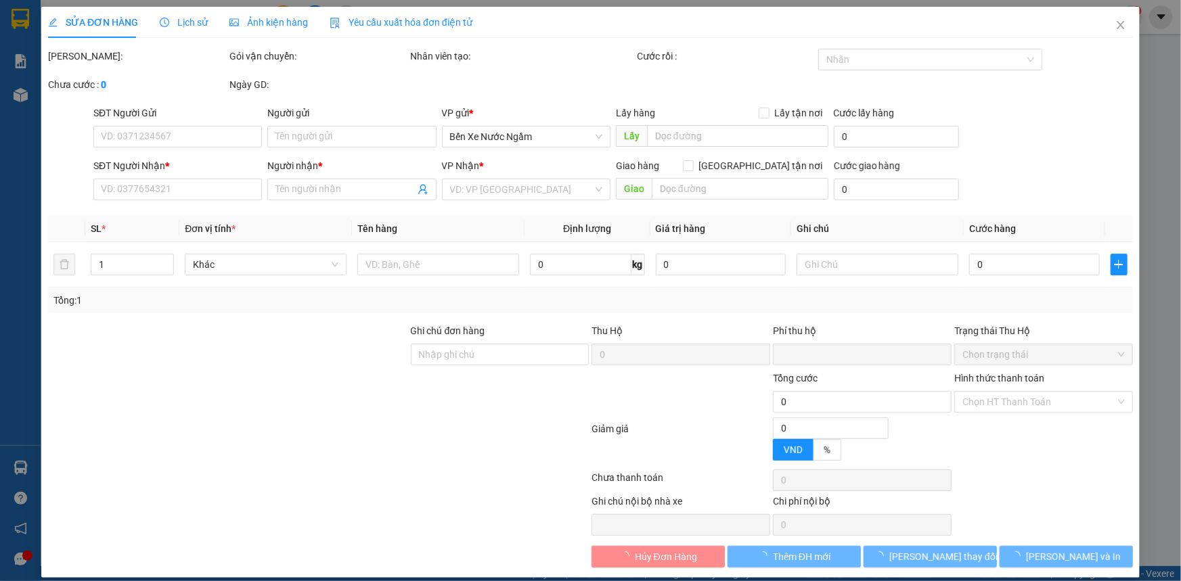
type input "50.000"
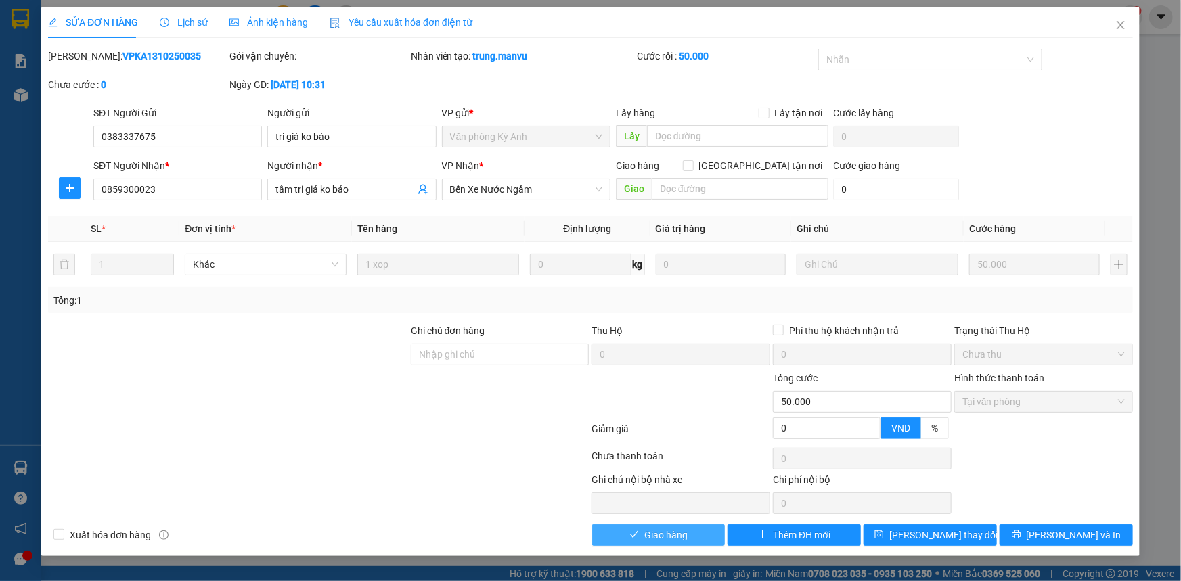
click at [690, 535] on button "Giao hàng" at bounding box center [658, 536] width 133 height 22
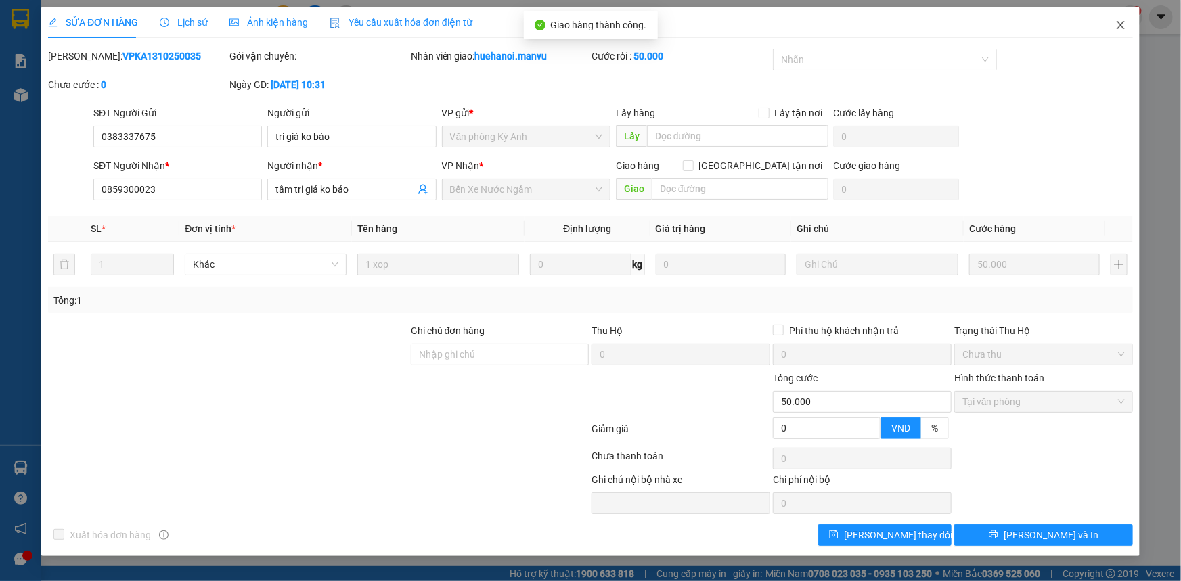
drag, startPoint x: 1121, startPoint y: 26, endPoint x: 1181, endPoint y: 521, distance: 498.4
click at [1120, 26] on icon "close" at bounding box center [1120, 25] width 7 height 8
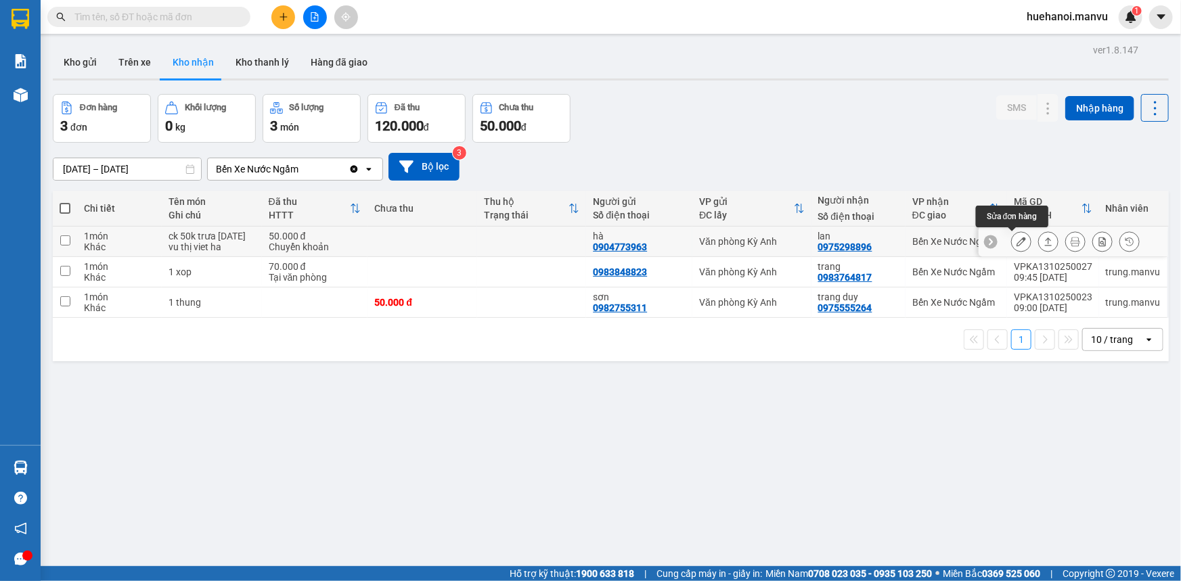
click at [1017, 244] on icon at bounding box center [1021, 241] width 9 height 9
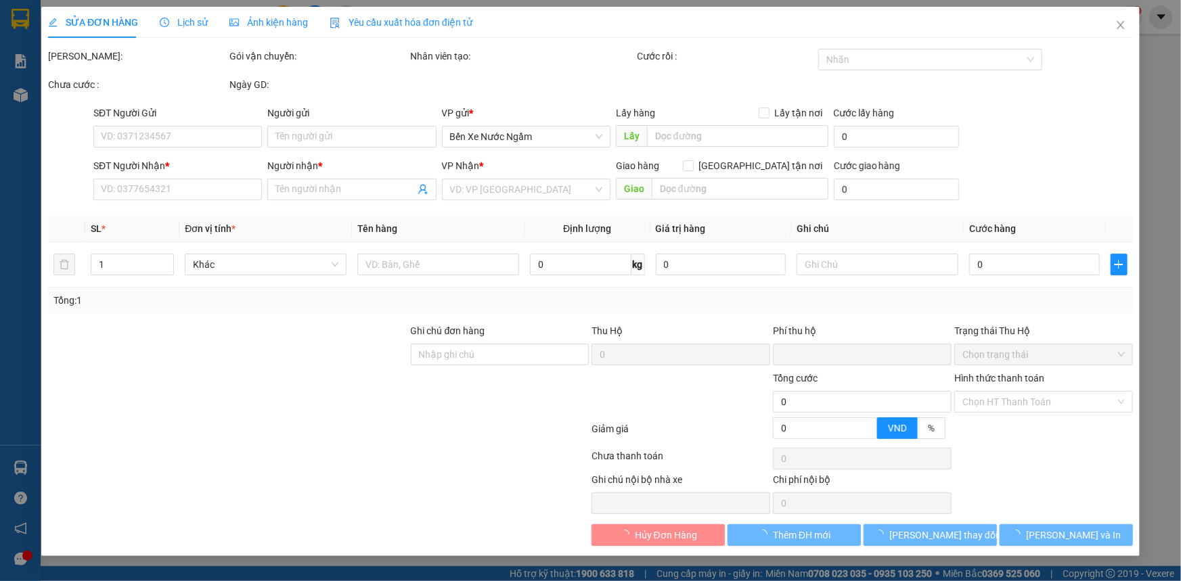
type input "0904773963"
type input "hà"
type input "0975298896"
type input "lan"
type input "0"
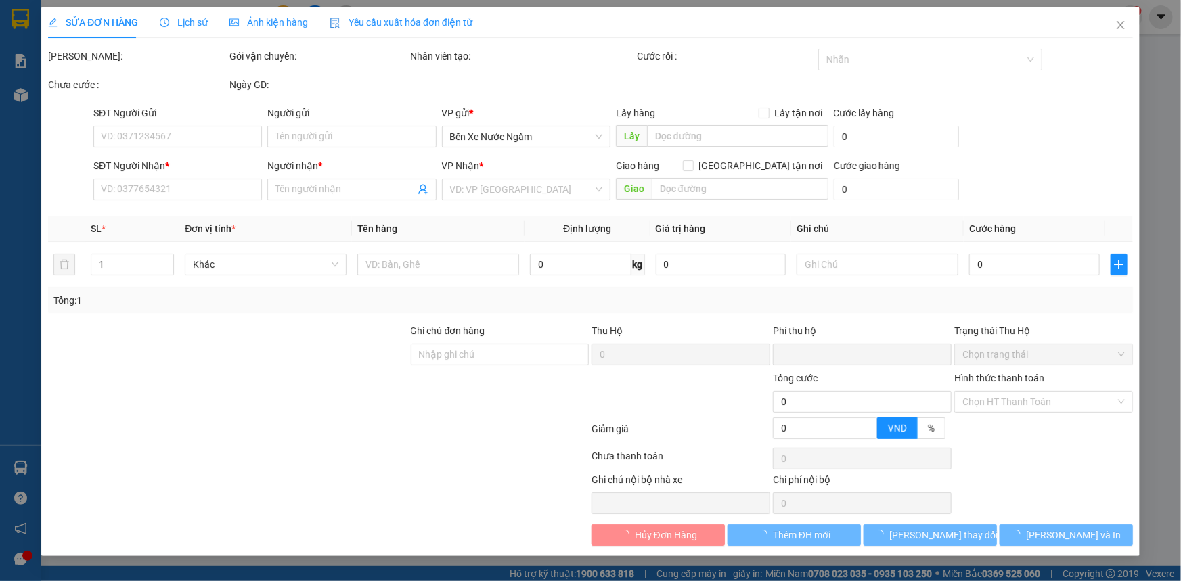
type input "50.000"
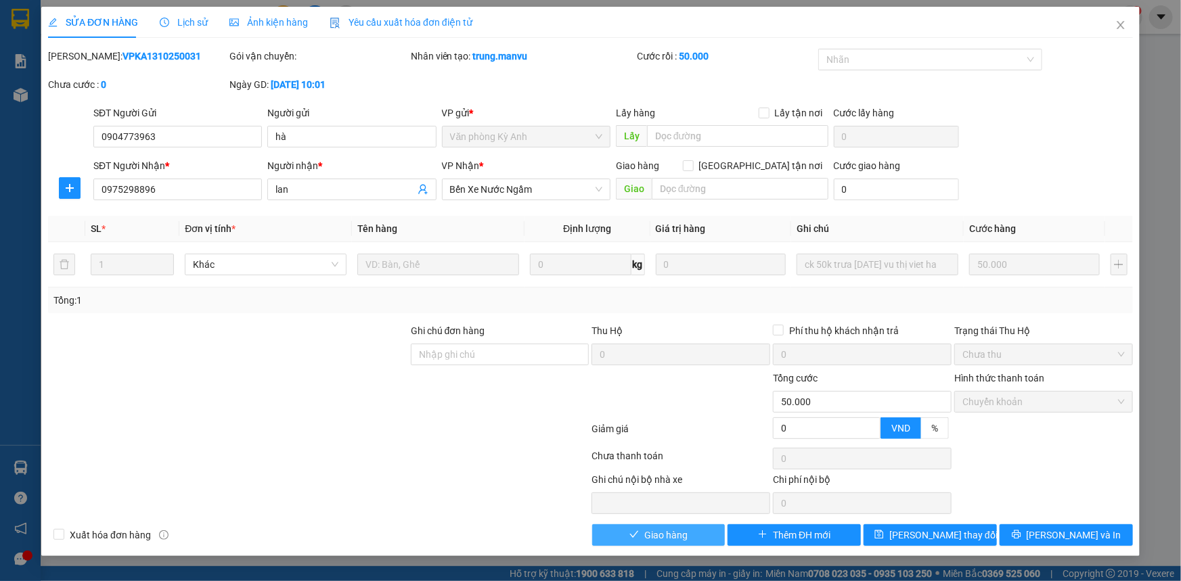
click at [671, 538] on span "Giao hàng" at bounding box center [665, 535] width 43 height 15
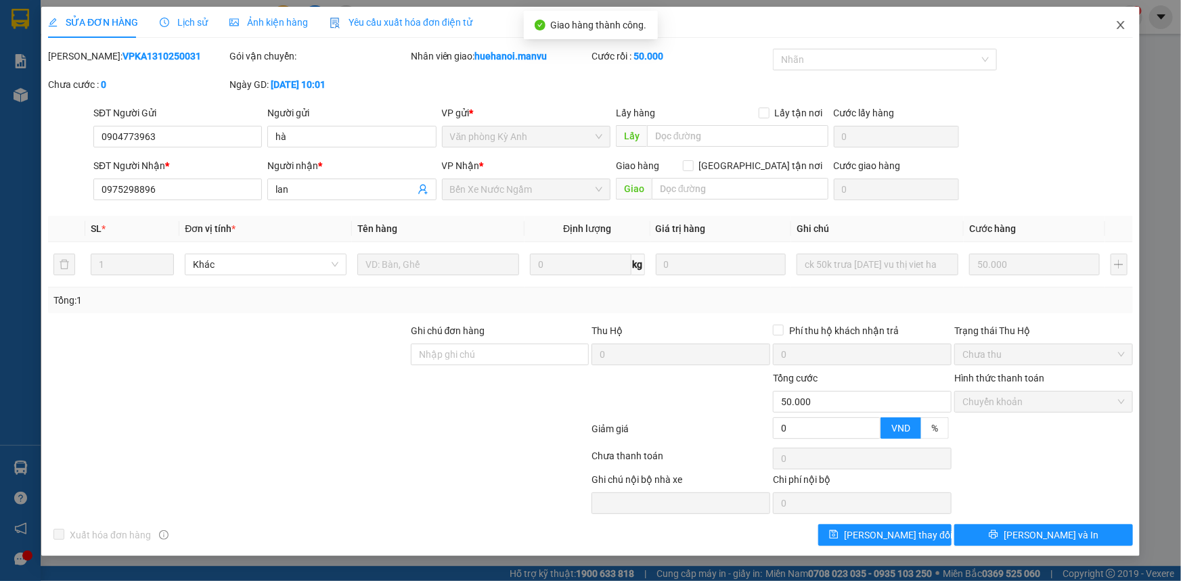
click at [1118, 26] on icon "close" at bounding box center [1121, 25] width 11 height 11
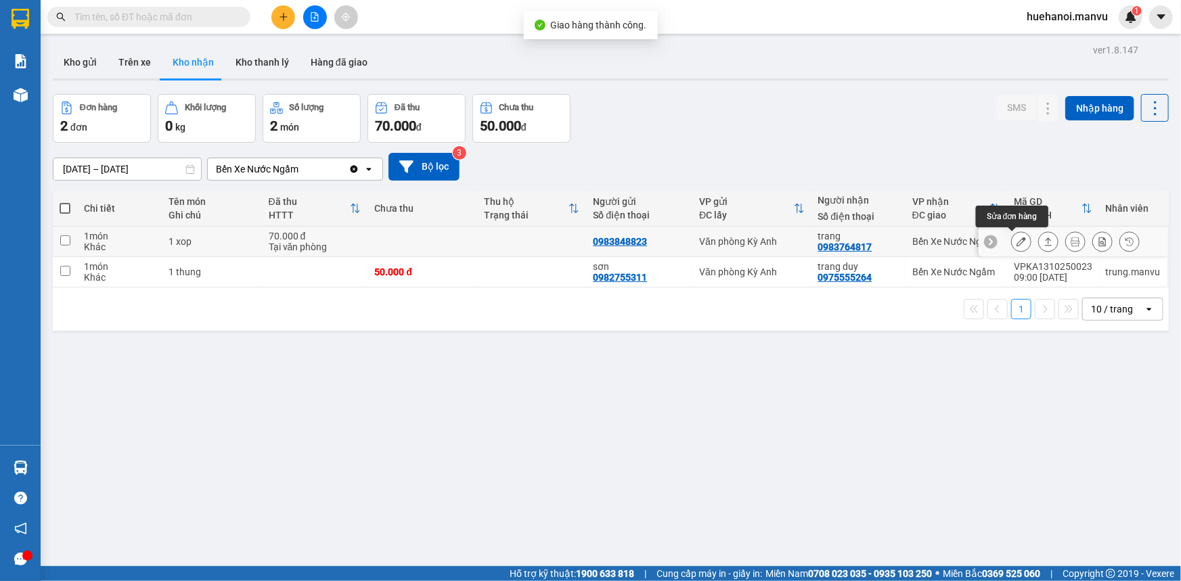
click at [1017, 240] on icon at bounding box center [1021, 241] width 9 height 9
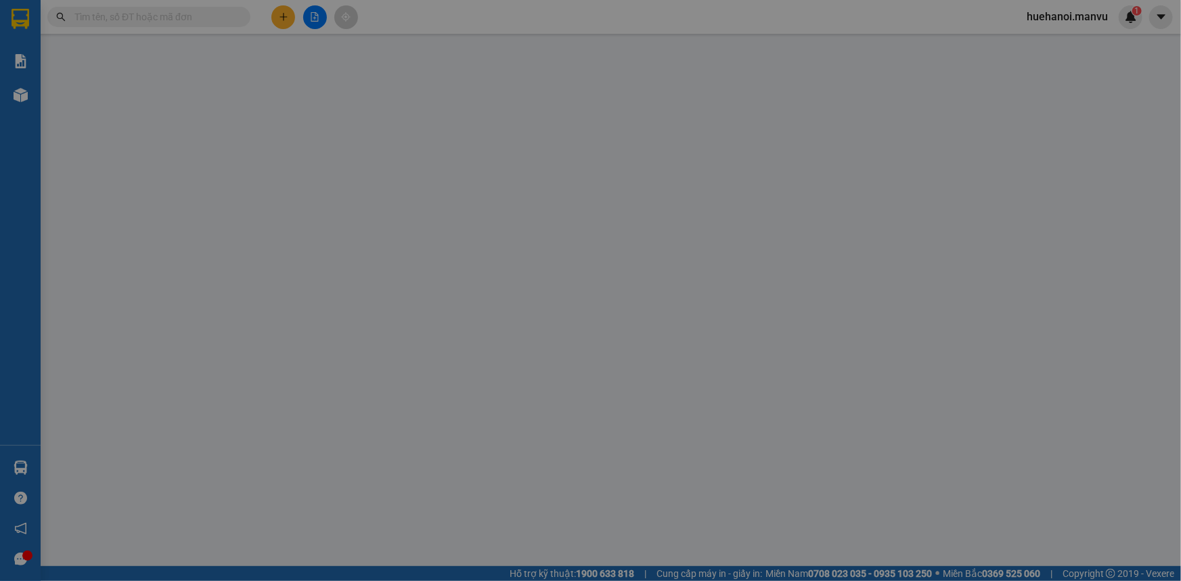
type input "0983848823"
type input "0983764817"
type input "trang"
type input "0"
type input "70.000"
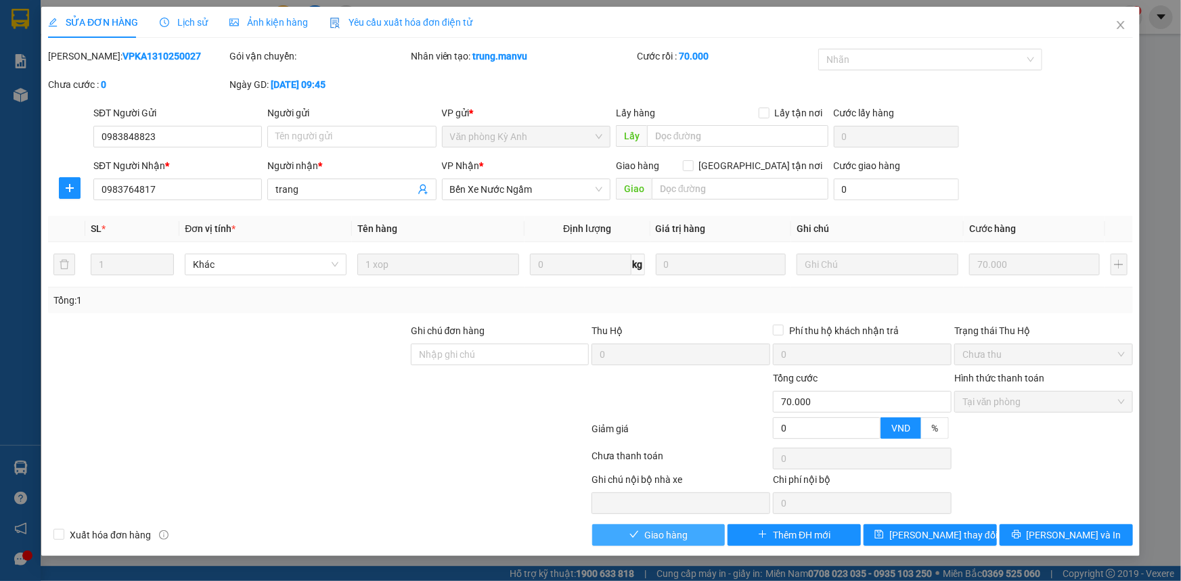
click at [698, 533] on button "Giao hàng" at bounding box center [658, 536] width 133 height 22
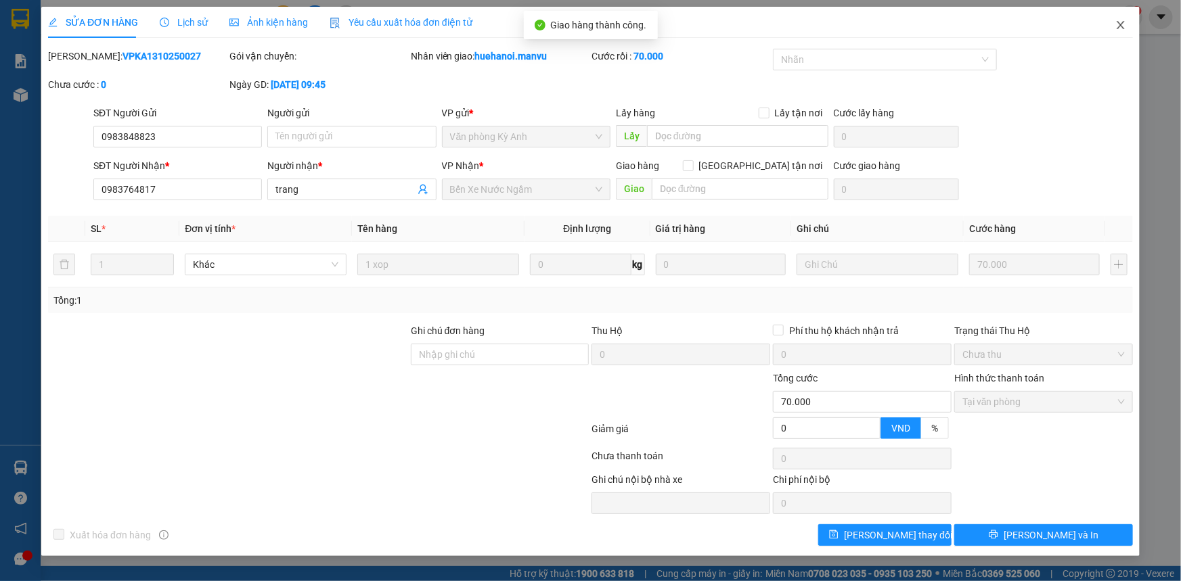
click at [1124, 20] on icon "close" at bounding box center [1121, 25] width 11 height 11
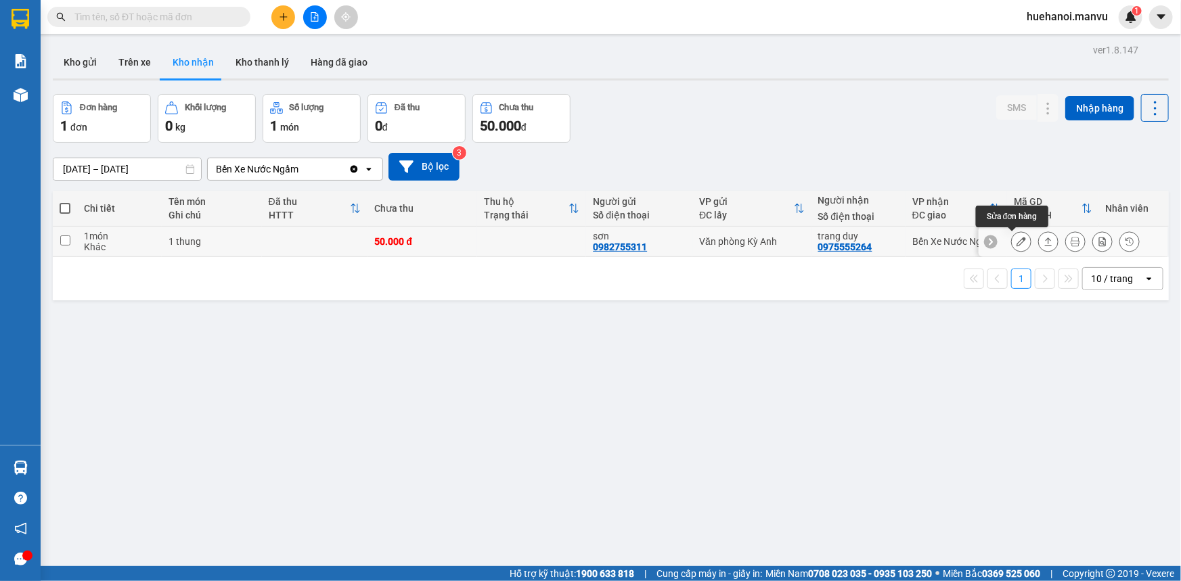
click at [1017, 240] on icon at bounding box center [1021, 241] width 9 height 9
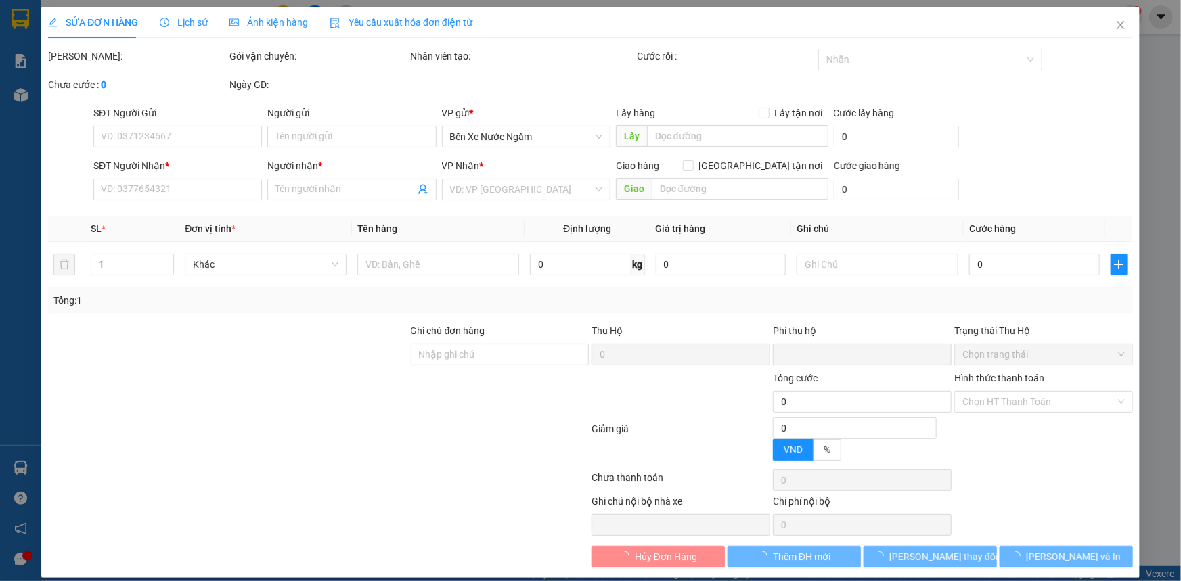
type input "0982755311"
type input "sơn"
type input "0975555264"
type input "trang duy"
type input "0"
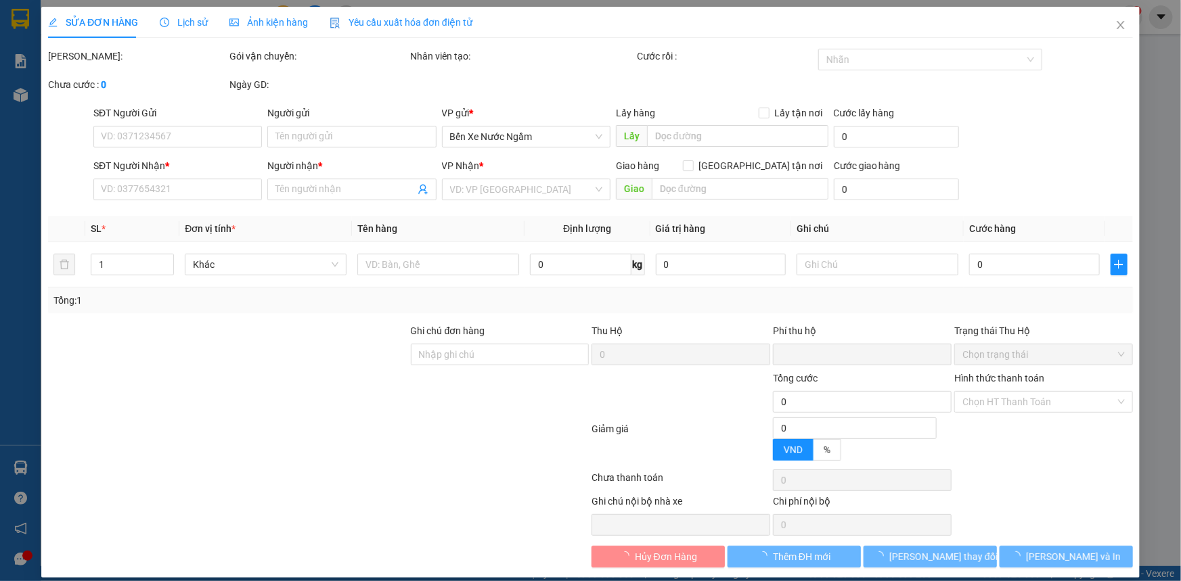
type input "50.000"
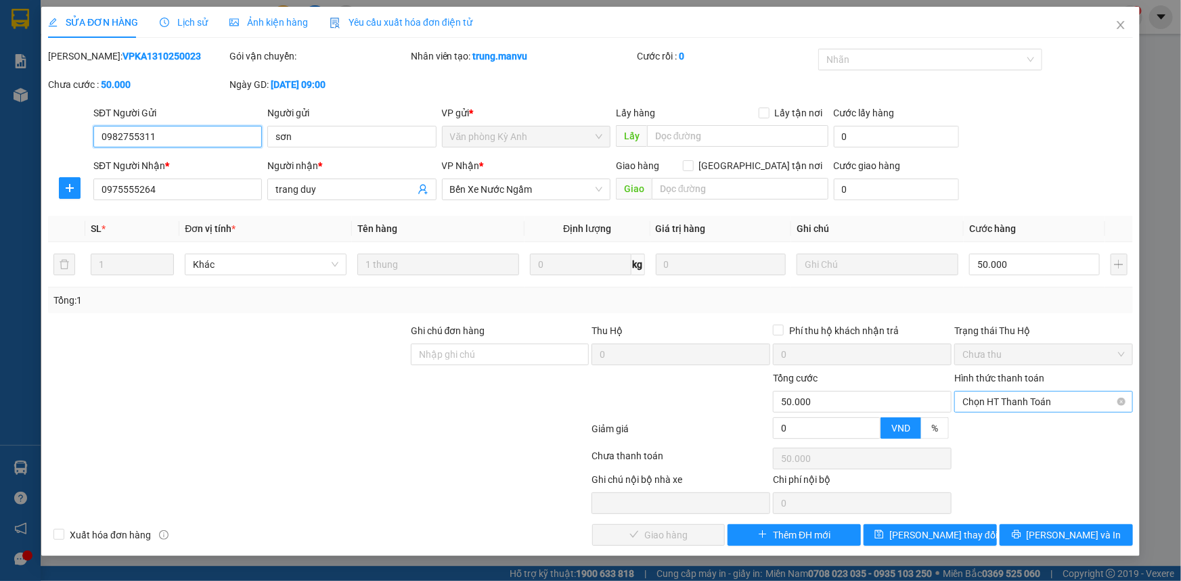
click at [1019, 407] on span "Chọn HT Thanh Toán" at bounding box center [1044, 402] width 162 height 20
click at [1019, 421] on div "Tại văn phòng" at bounding box center [1044, 428] width 162 height 15
type input "0"
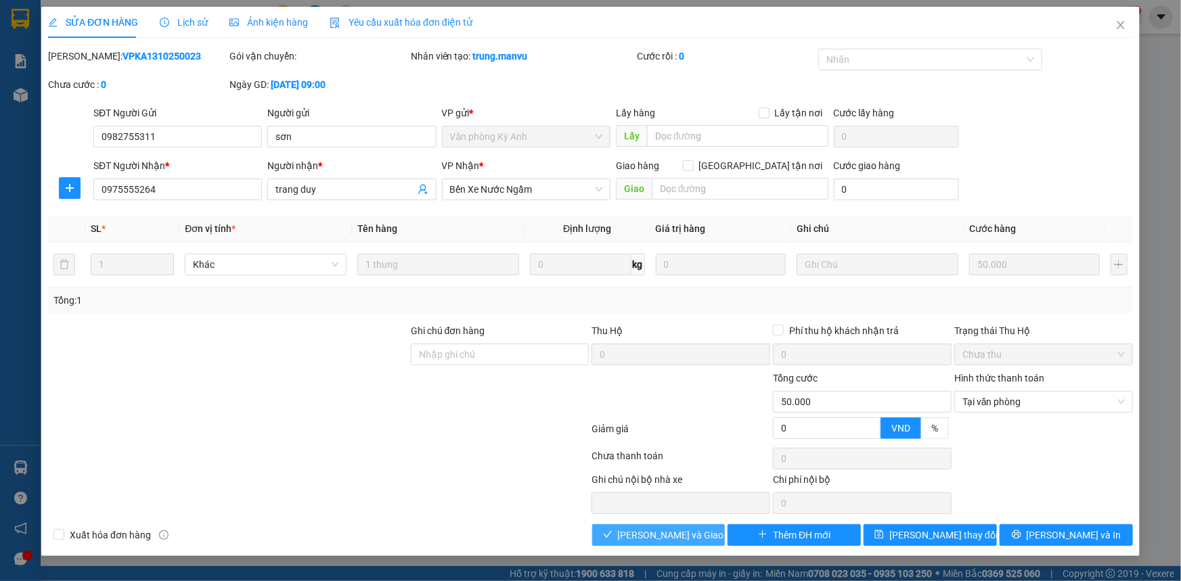
click at [668, 529] on span "[PERSON_NAME] và Giao hàng" at bounding box center [683, 535] width 130 height 15
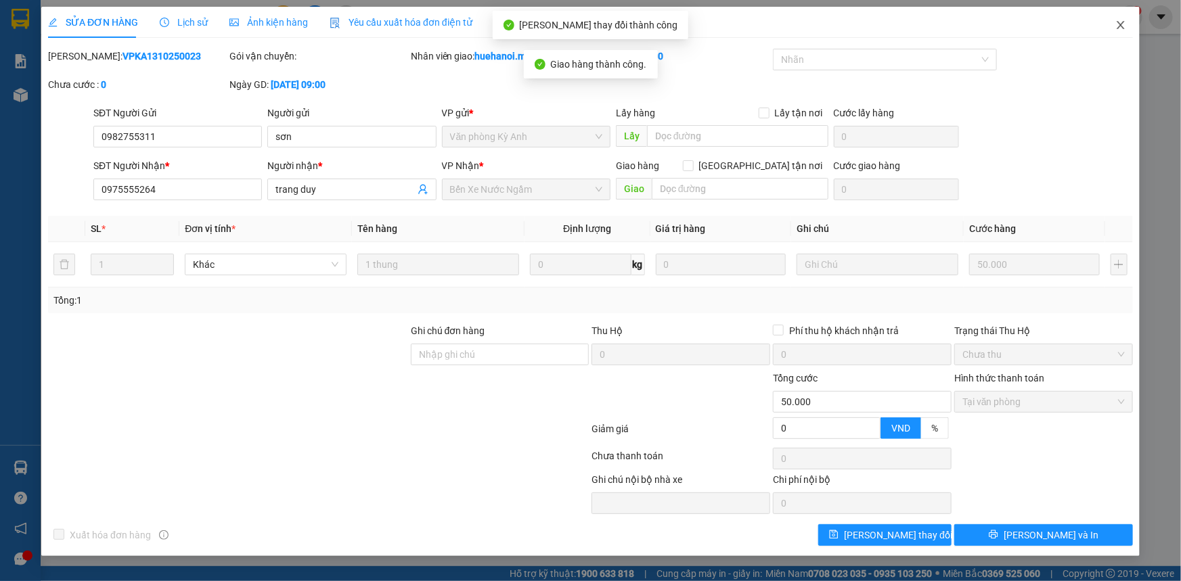
click at [1122, 26] on icon "close" at bounding box center [1120, 25] width 7 height 8
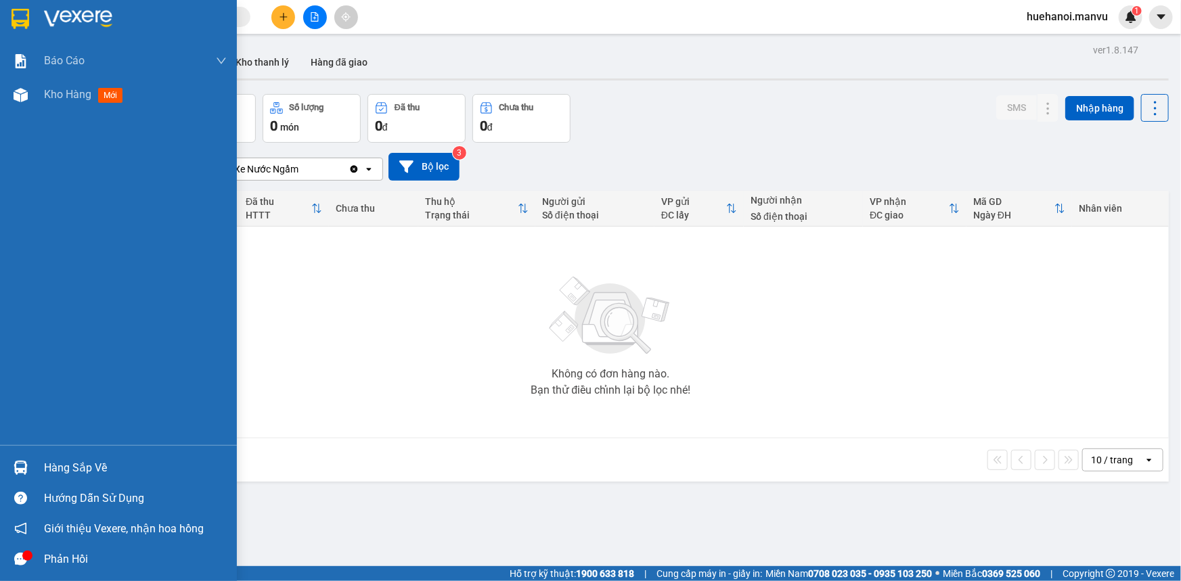
click at [49, 469] on div "Hàng sắp về" at bounding box center [135, 468] width 183 height 20
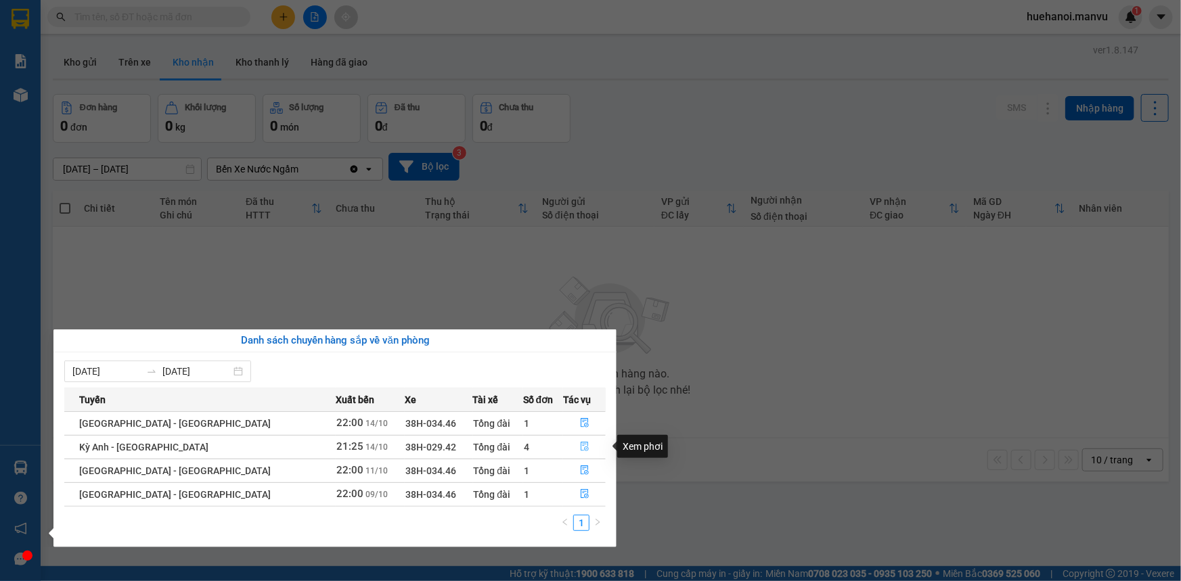
click at [580, 445] on icon "file-done" at bounding box center [584, 446] width 9 height 9
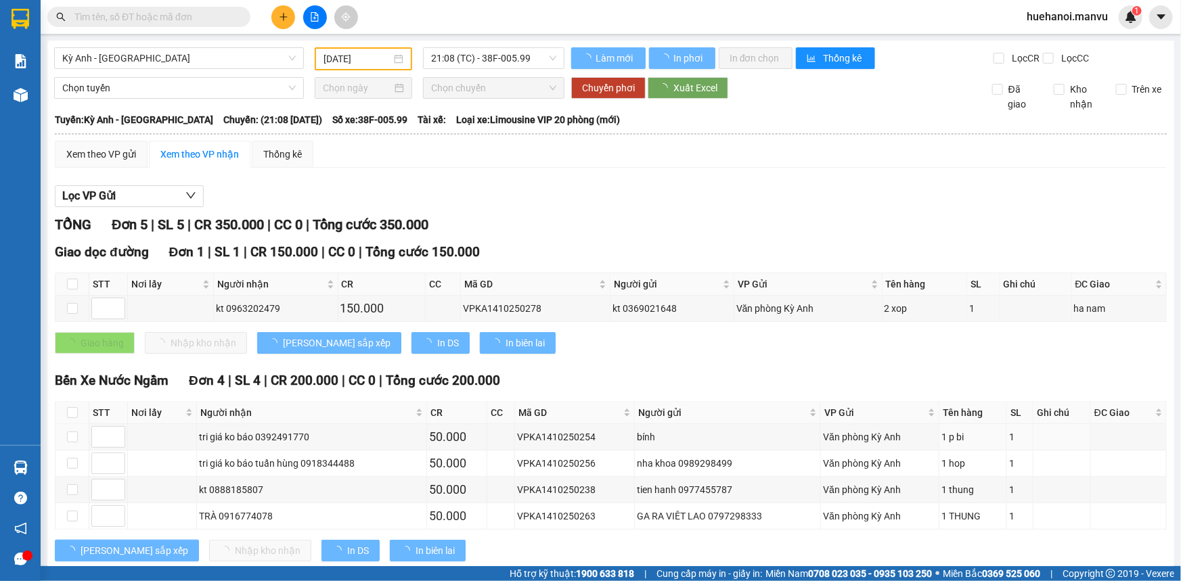
type input "[DATE]"
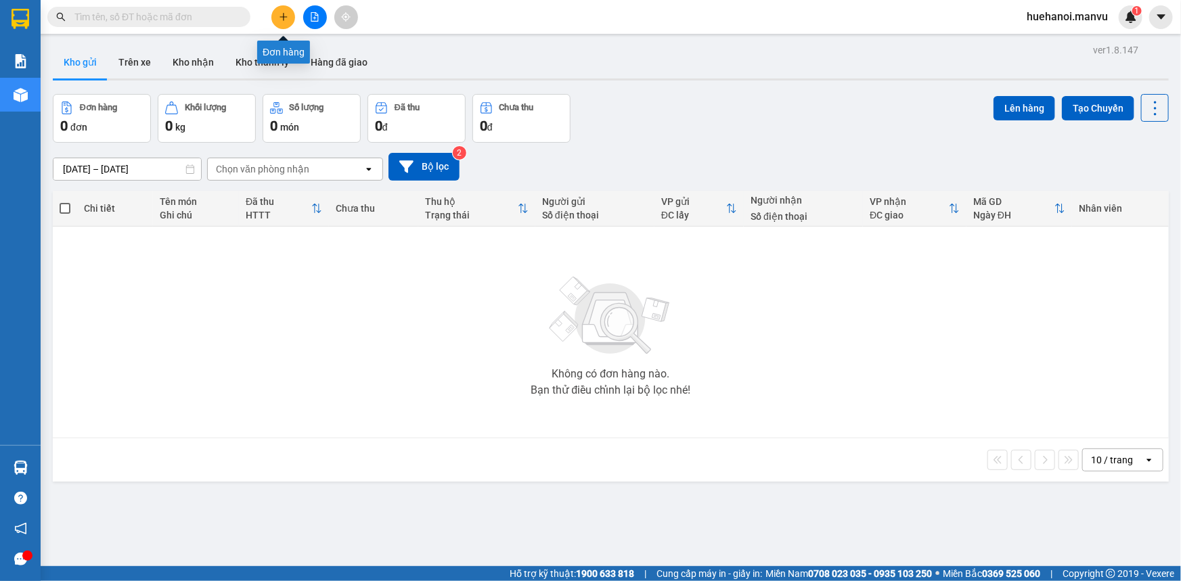
click at [286, 20] on icon "plus" at bounding box center [283, 16] width 9 height 9
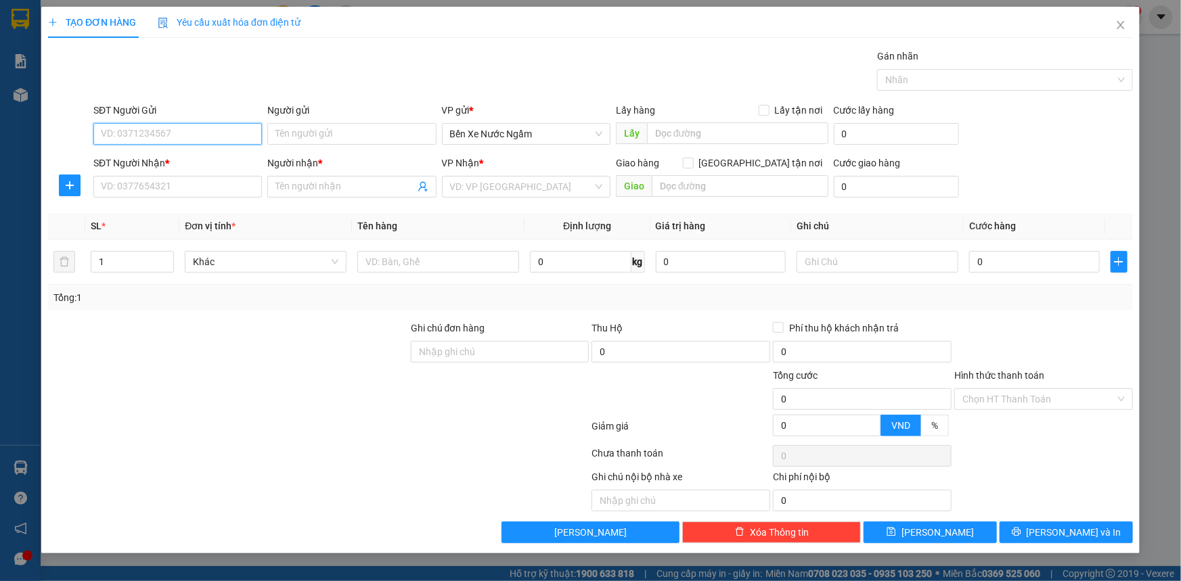
click at [147, 137] on input "SĐT Người Gửi" at bounding box center [177, 134] width 169 height 22
type input "0396529126"
click at [160, 184] on input "SĐT Người Nhận *" at bounding box center [177, 187] width 169 height 22
type input "0326517157"
click at [475, 190] on input "search" at bounding box center [521, 187] width 143 height 20
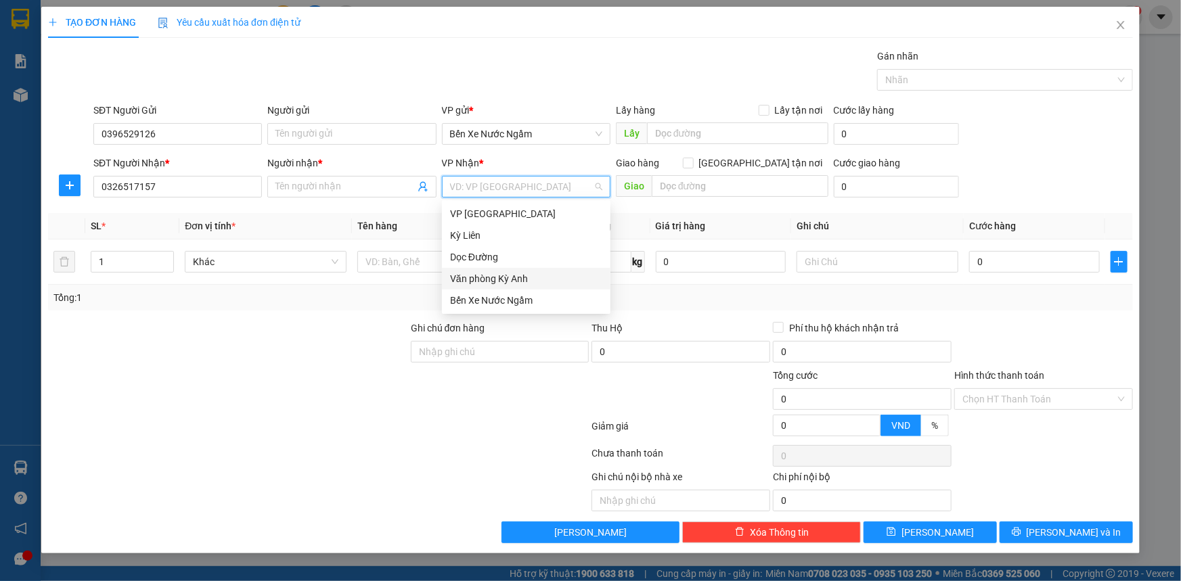
click at [489, 279] on div "Văn phòng Kỳ Anh" at bounding box center [526, 278] width 152 height 15
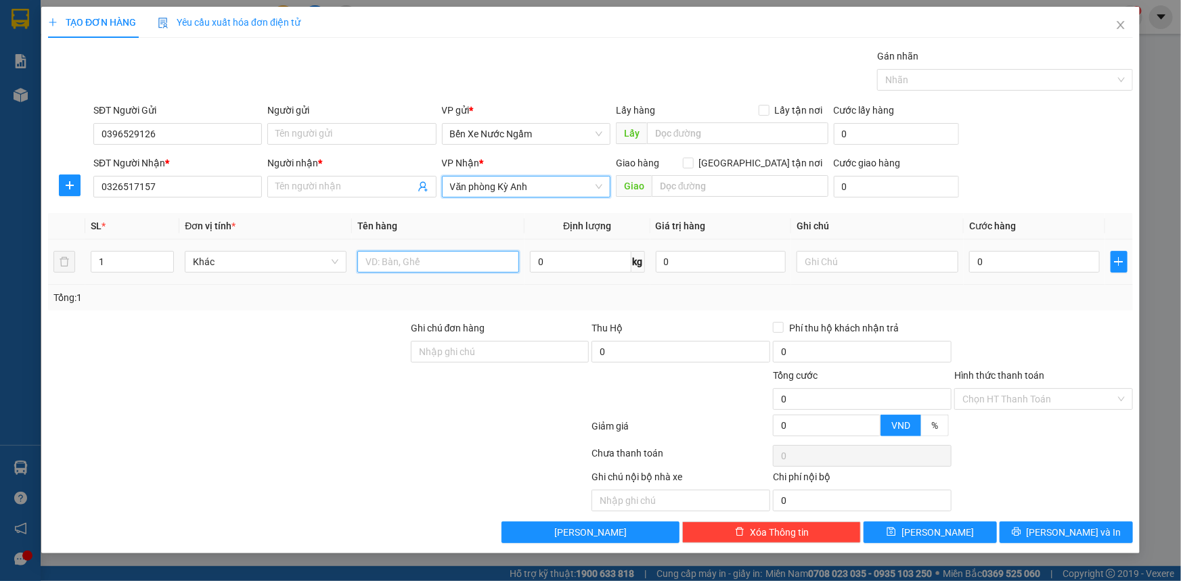
click at [422, 263] on input "text" at bounding box center [438, 262] width 162 height 22
type input "q"
type input "1 bao"
click at [342, 188] on input "Người nhận *" at bounding box center [344, 186] width 139 height 15
type input "việt thắm"
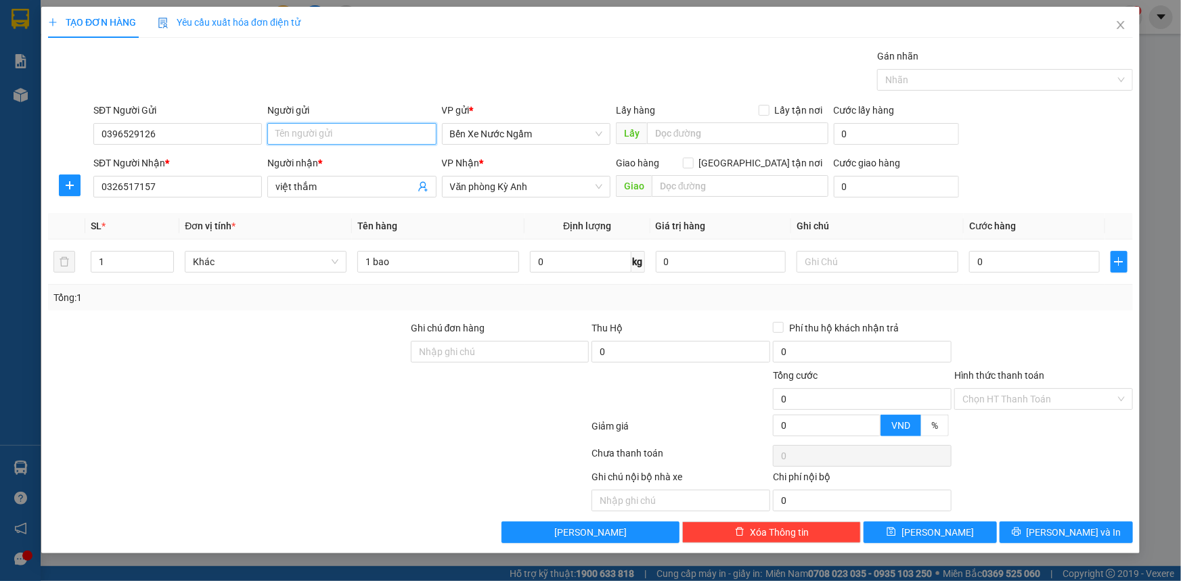
click at [347, 136] on input "Người gửi" at bounding box center [351, 134] width 169 height 22
click at [355, 135] on input "Người gửi" at bounding box center [351, 134] width 169 height 22
click at [1026, 259] on input "0" at bounding box center [1034, 262] width 131 height 22
type input "5"
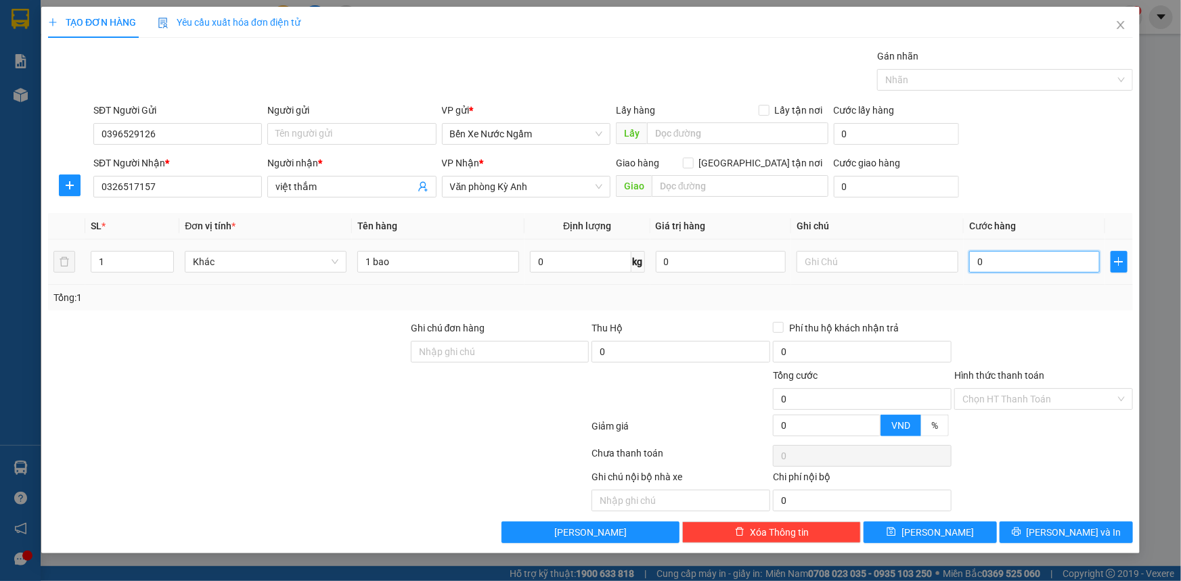
type input "5"
type input "50"
type input "500"
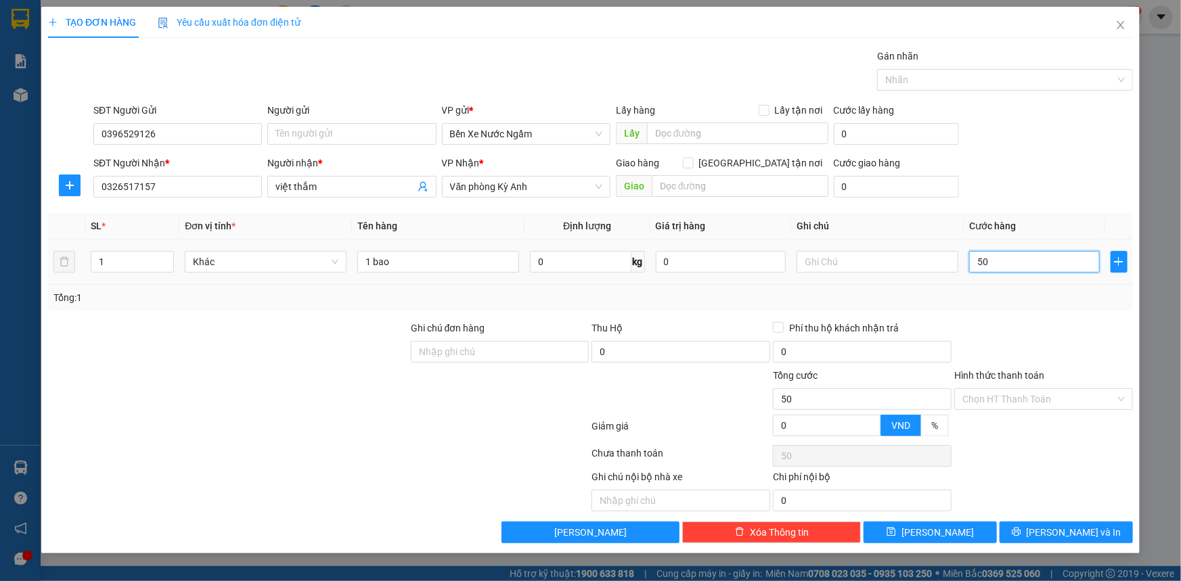
type input "500"
type input "5.000"
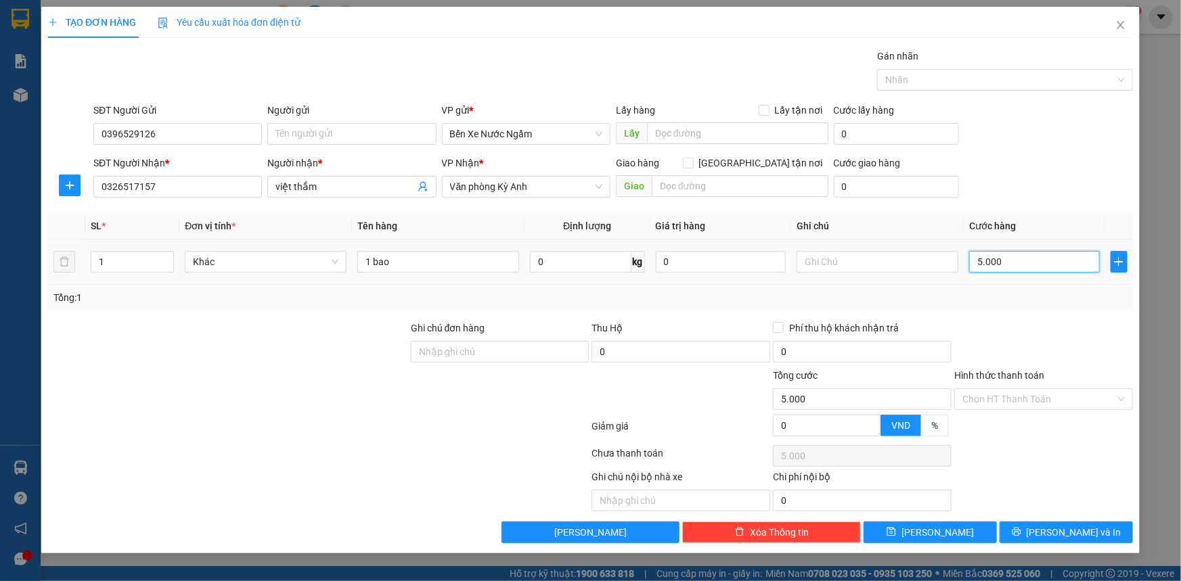
type input "50.000"
click at [333, 138] on input "Người gửi" at bounding box center [351, 134] width 169 height 22
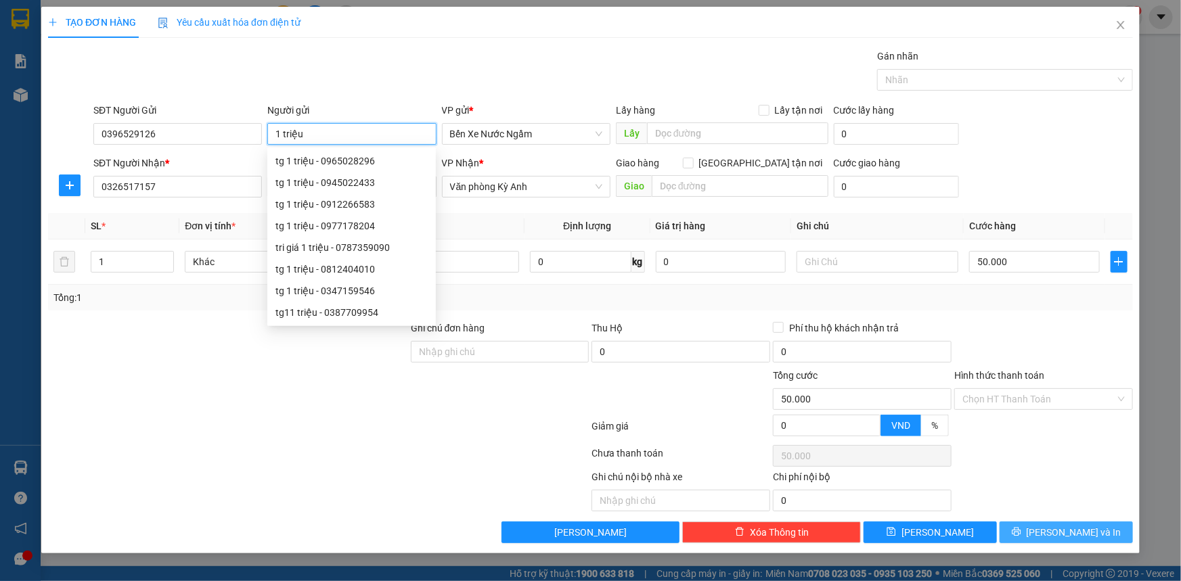
type input "1 triệu"
click at [1021, 533] on icon "printer" at bounding box center [1016, 532] width 9 height 9
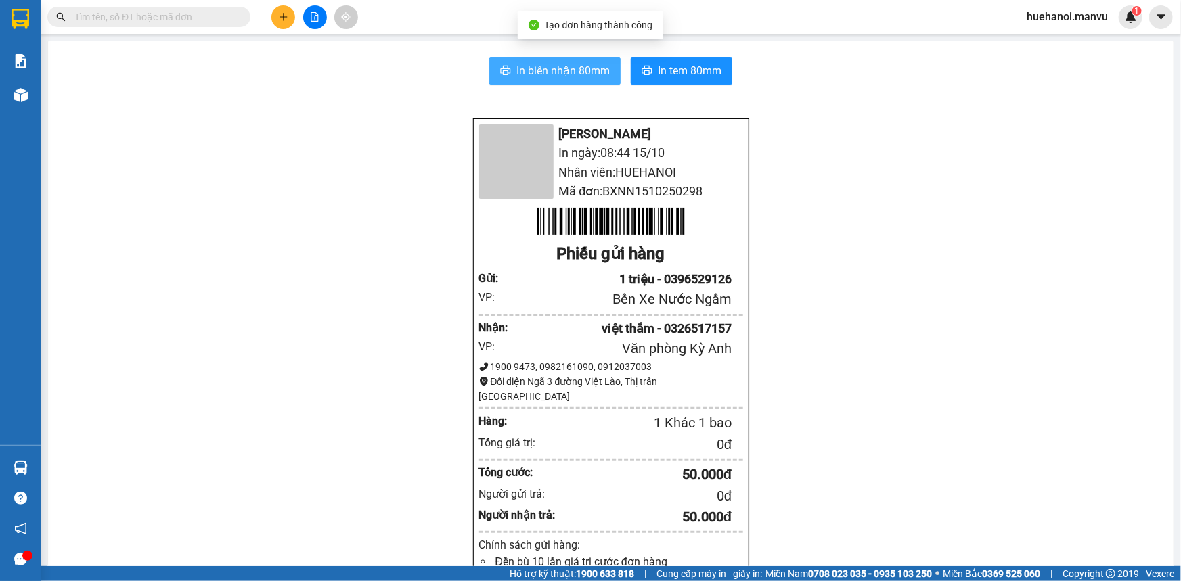
click at [592, 72] on span "In biên nhận 80mm" at bounding box center [562, 70] width 93 height 17
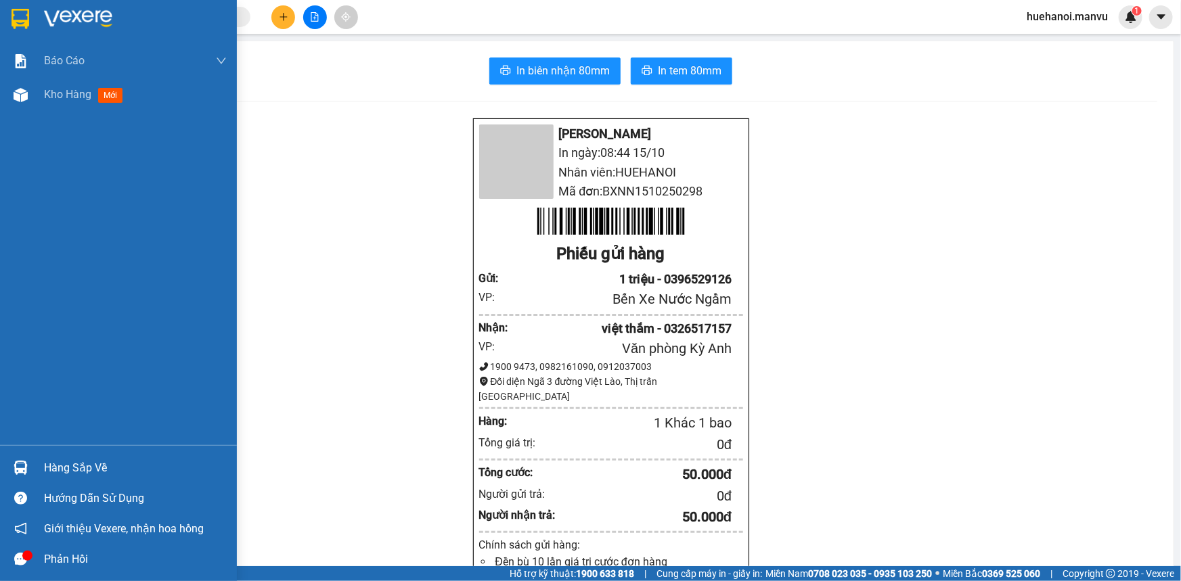
click at [66, 94] on span "Kho hàng" at bounding box center [67, 94] width 47 height 13
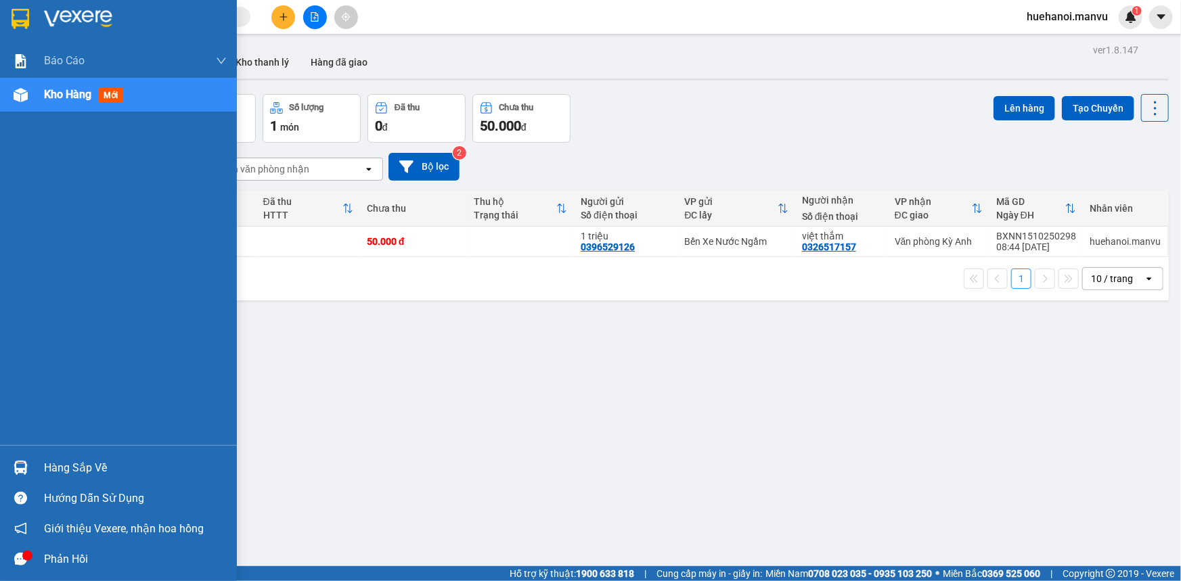
click at [60, 475] on div "Hàng sắp về" at bounding box center [135, 468] width 183 height 20
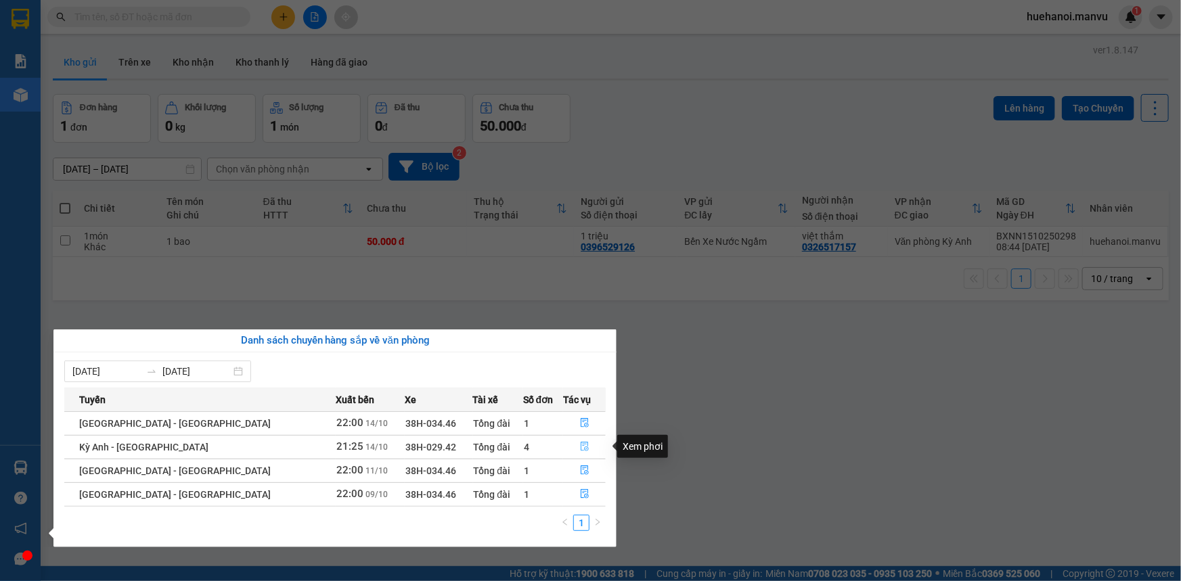
click at [580, 447] on icon "file-done" at bounding box center [584, 446] width 9 height 9
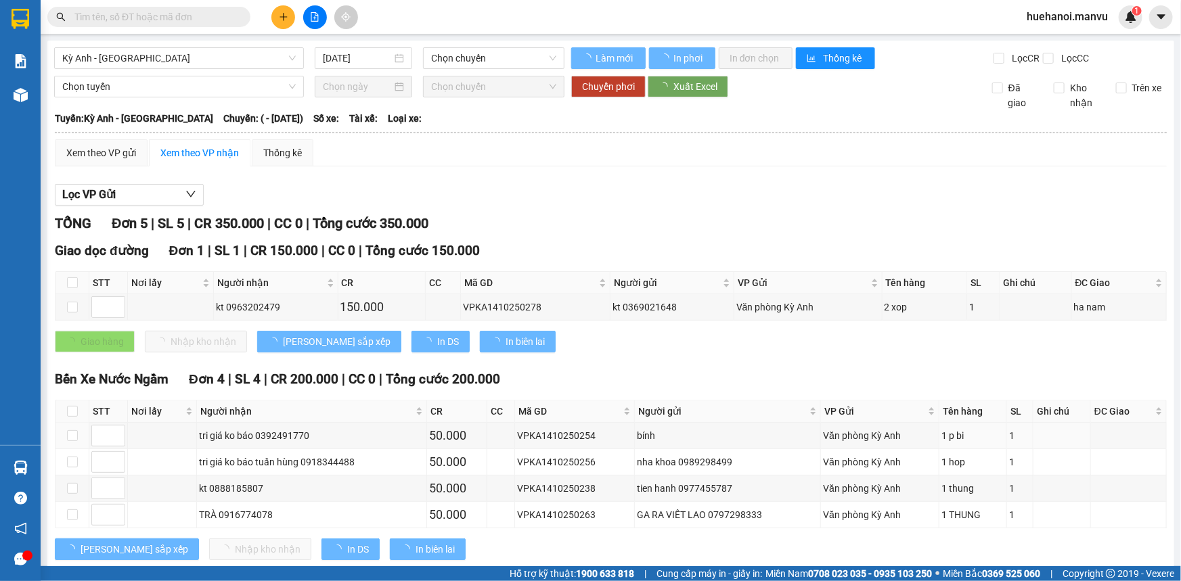
type input "[DATE]"
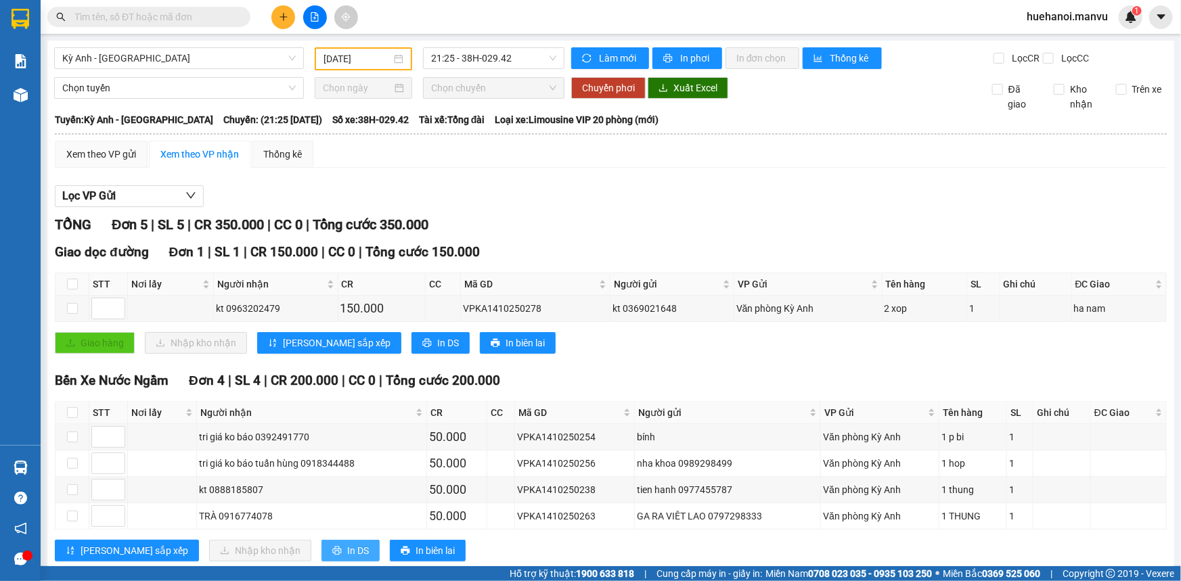
click at [322, 548] on button "In DS" at bounding box center [351, 551] width 58 height 22
click at [516, 56] on span "21:25 - 38H-029.42" at bounding box center [493, 58] width 125 height 20
click at [676, 66] on button "In phơi" at bounding box center [688, 58] width 70 height 22
click at [347, 554] on span "In DS" at bounding box center [358, 551] width 22 height 15
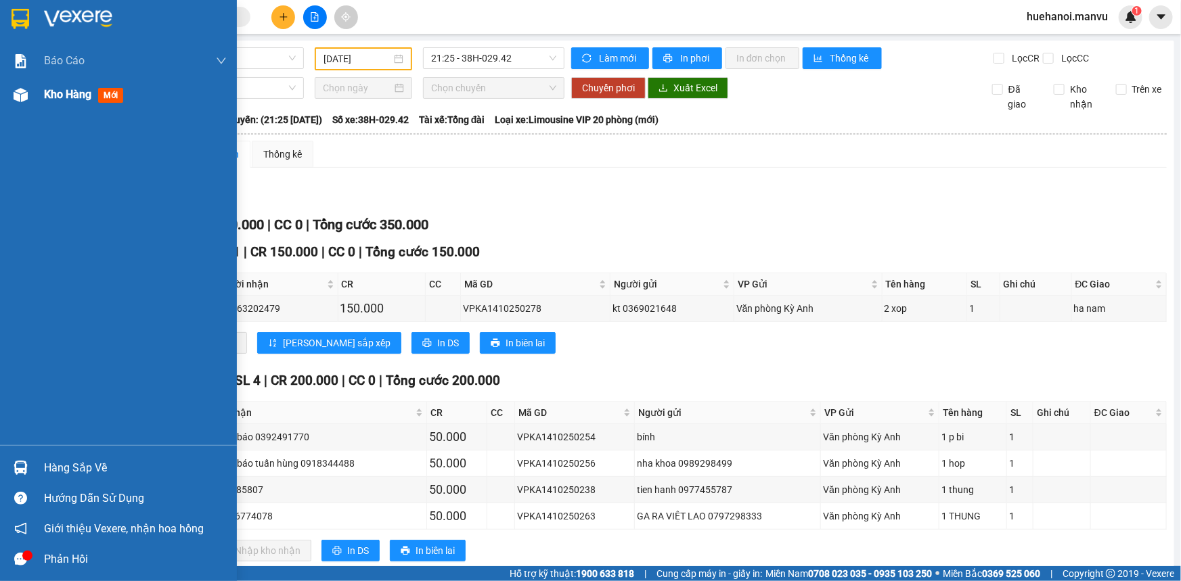
click at [60, 100] on span "Kho hàng" at bounding box center [67, 94] width 47 height 13
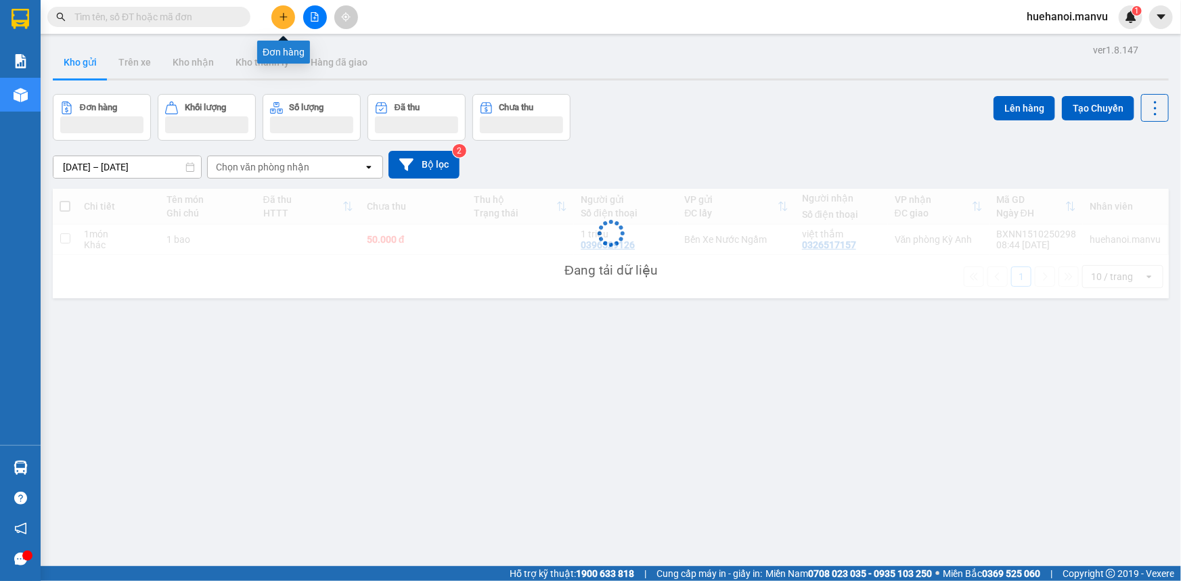
click at [288, 8] on button at bounding box center [283, 17] width 24 height 24
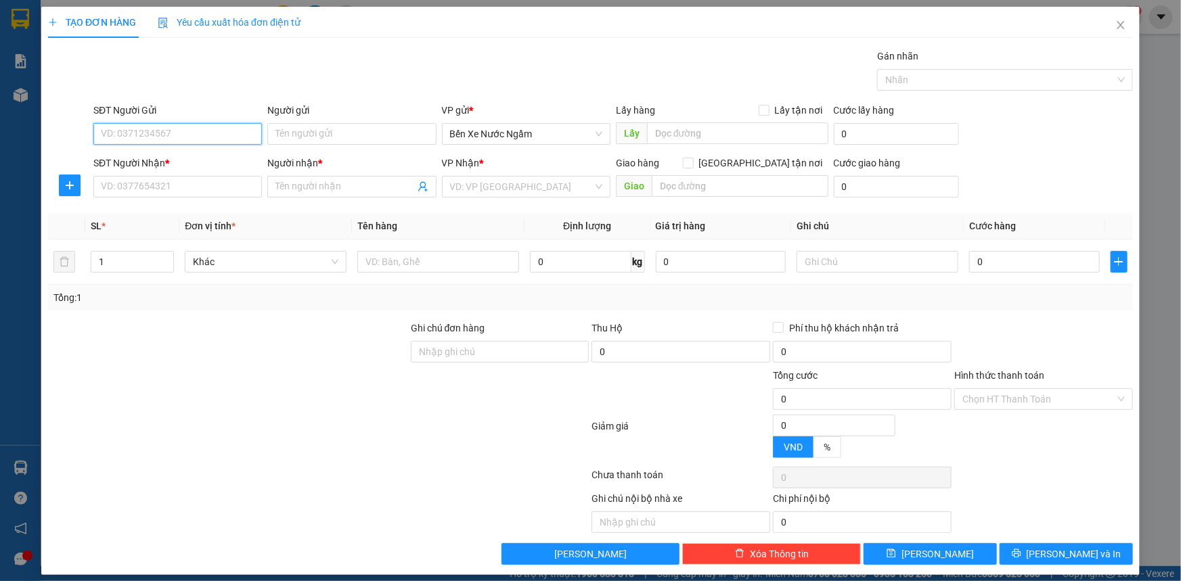
click at [194, 133] on input "SĐT Người Gửi" at bounding box center [177, 134] width 169 height 22
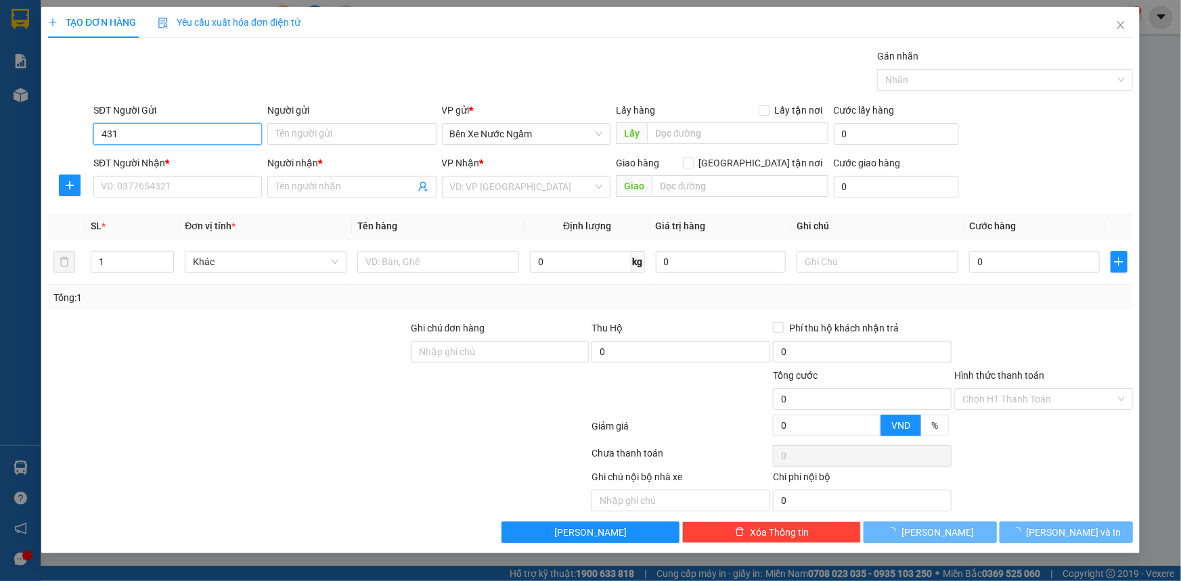
click at [194, 133] on input "431" at bounding box center [177, 134] width 169 height 22
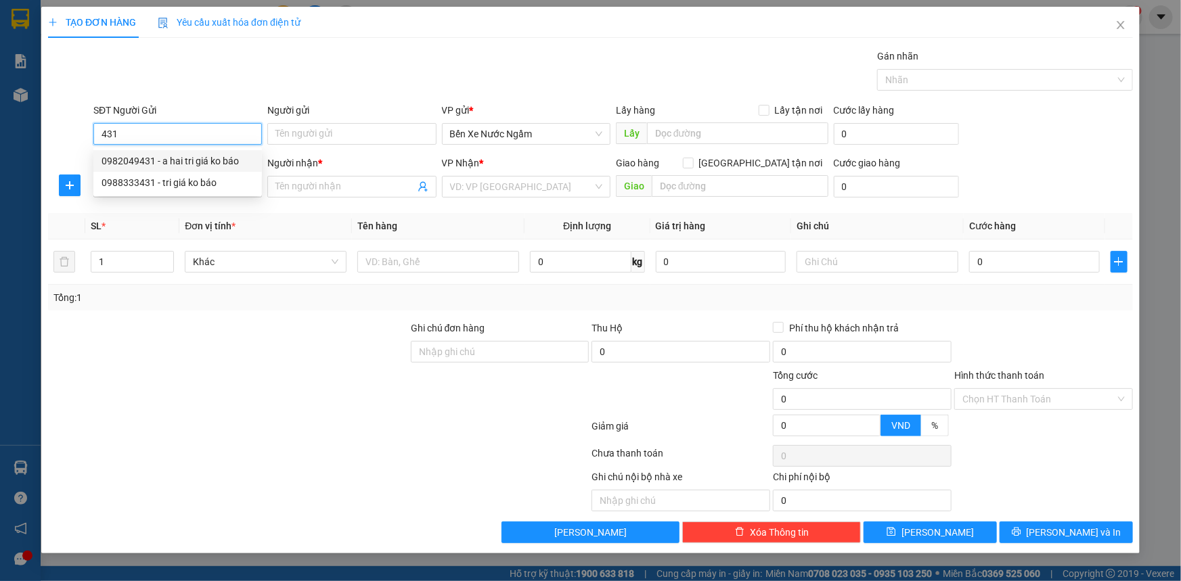
click at [175, 163] on div "0982049431 - a hai tri giá ko báo" at bounding box center [178, 161] width 152 height 15
type input "0982049431"
type input "a hai tri giá ko báo"
type input "0982049431"
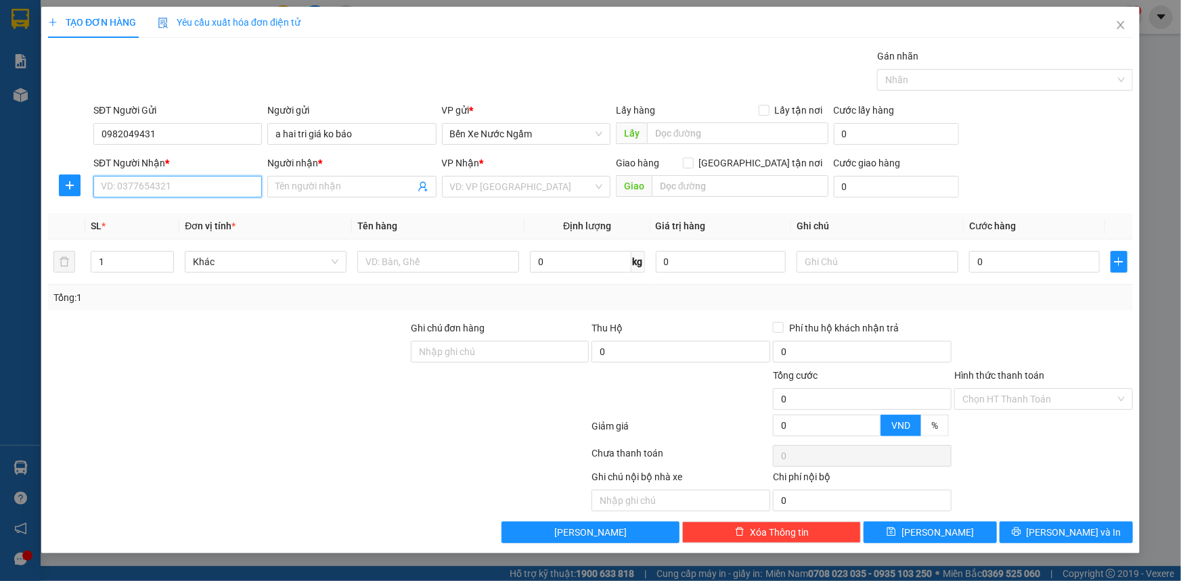
click at [164, 193] on input "SĐT Người Nhận *" at bounding box center [177, 187] width 169 height 22
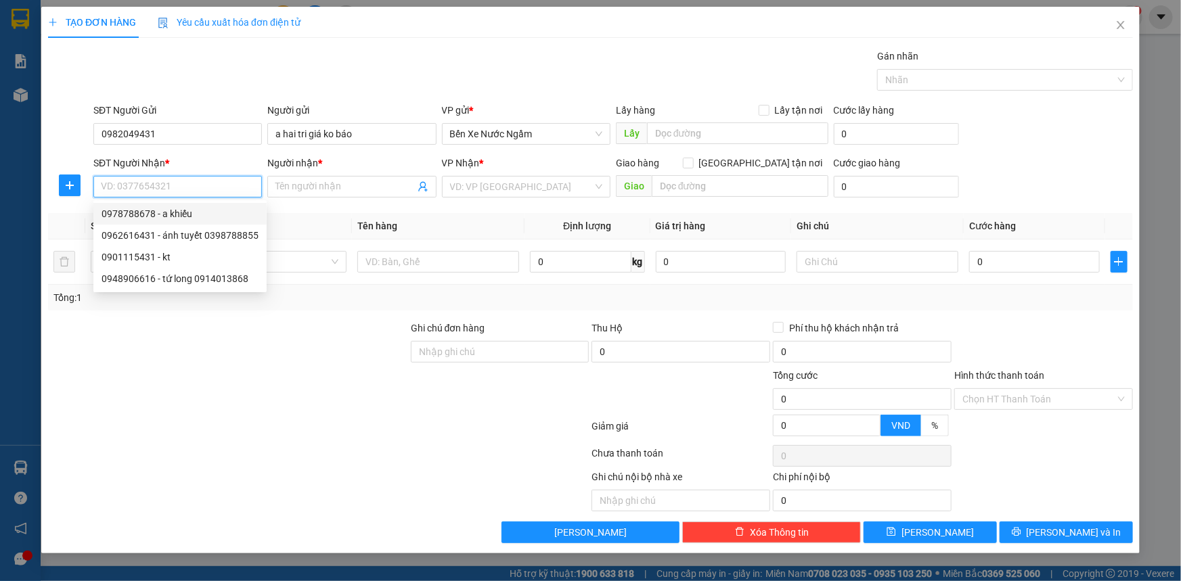
click at [171, 213] on div "0978788678 - a khiếu" at bounding box center [180, 213] width 157 height 15
type input "0978788678"
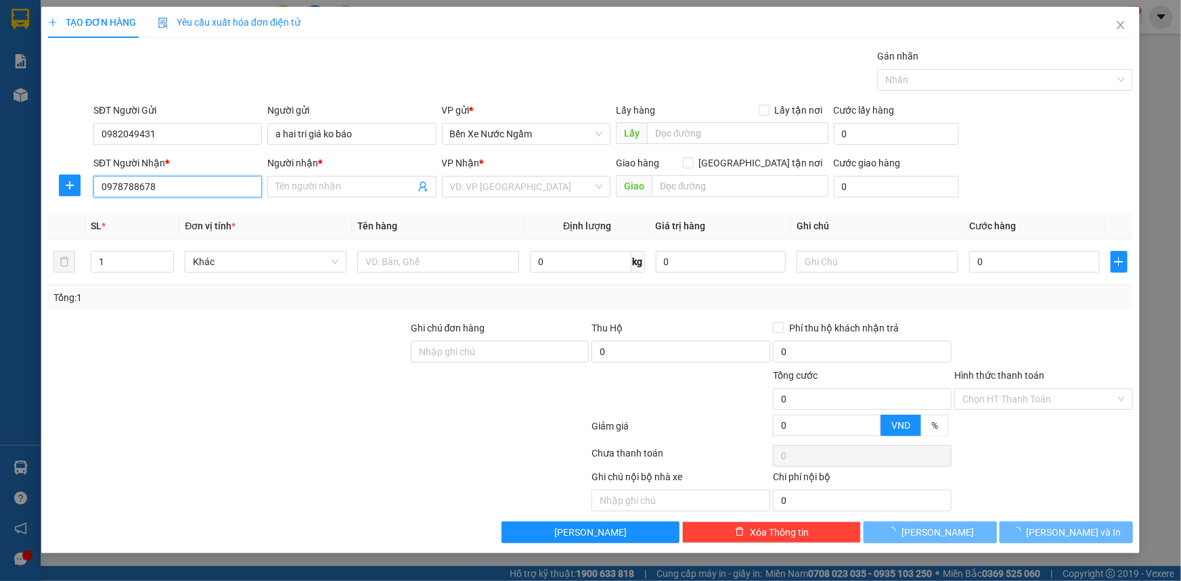
type input "a khiếu"
click at [389, 248] on div at bounding box center [438, 261] width 162 height 27
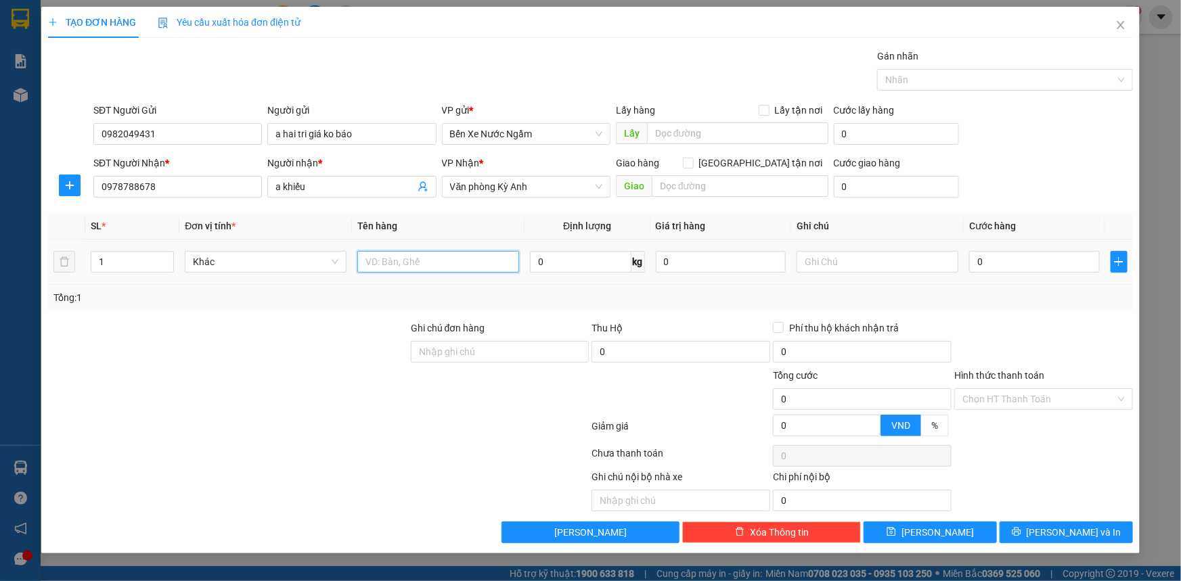
click at [387, 261] on input "text" at bounding box center [438, 262] width 162 height 22
type input "1 bọc"
click at [989, 265] on input "0" at bounding box center [1034, 262] width 131 height 22
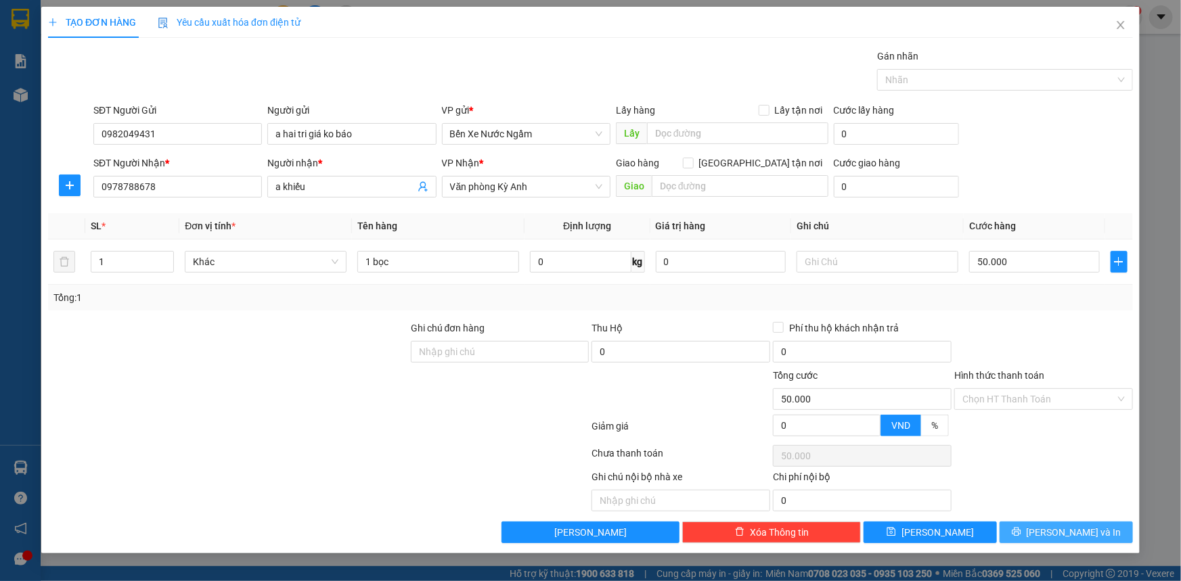
click at [1030, 535] on button "[PERSON_NAME] và In" at bounding box center [1066, 533] width 133 height 22
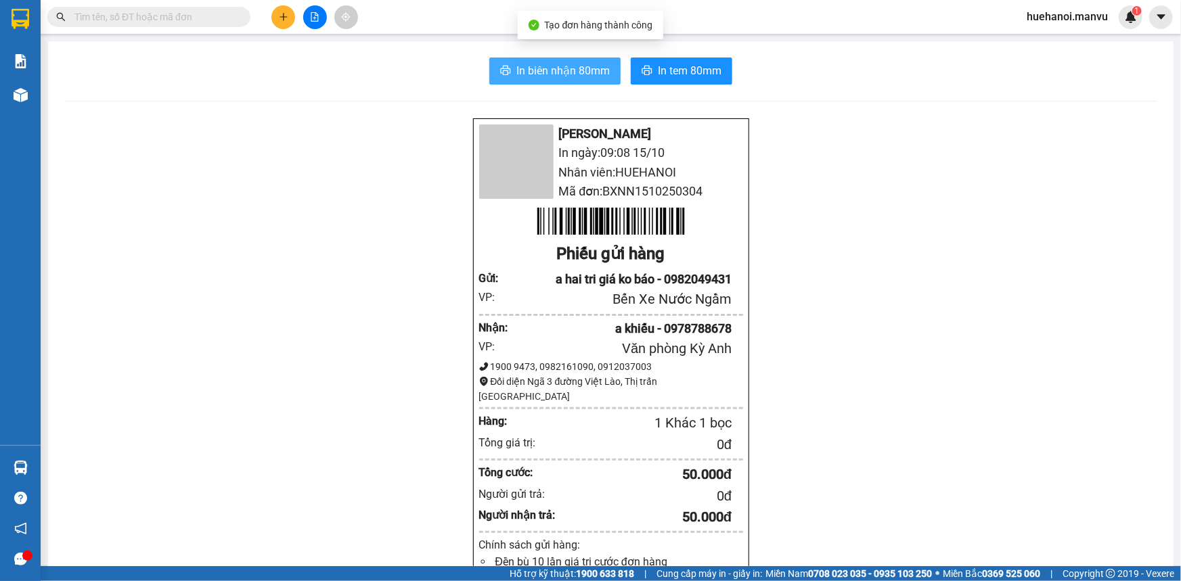
click at [578, 77] on span "In biên nhận 80mm" at bounding box center [562, 70] width 93 height 17
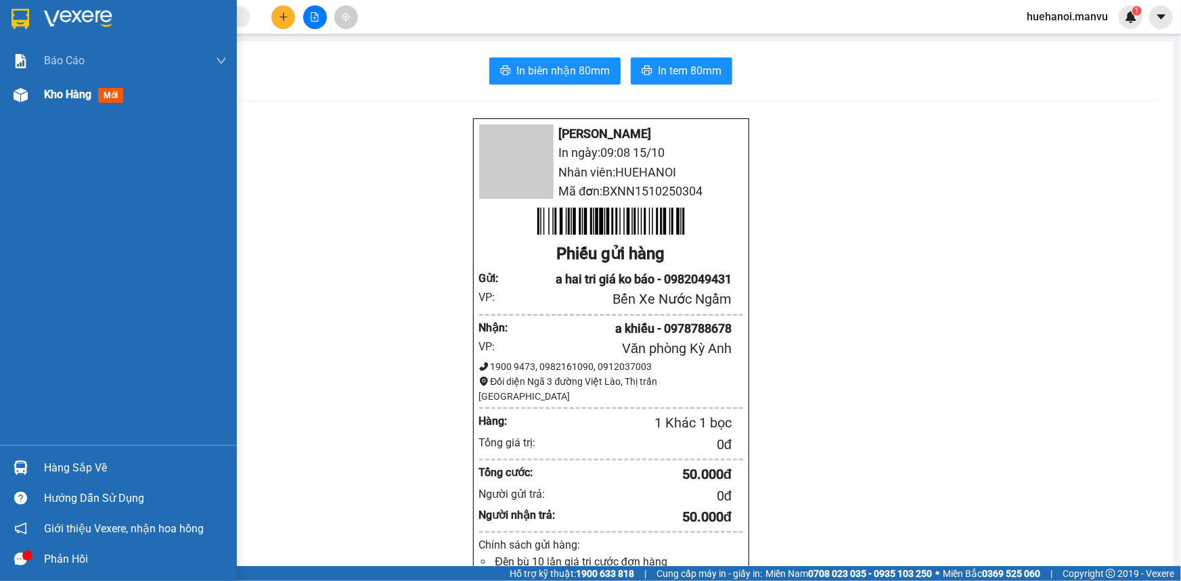
click at [61, 94] on span "Kho hàng" at bounding box center [67, 94] width 47 height 13
